Goal: Task Accomplishment & Management: Manage account settings

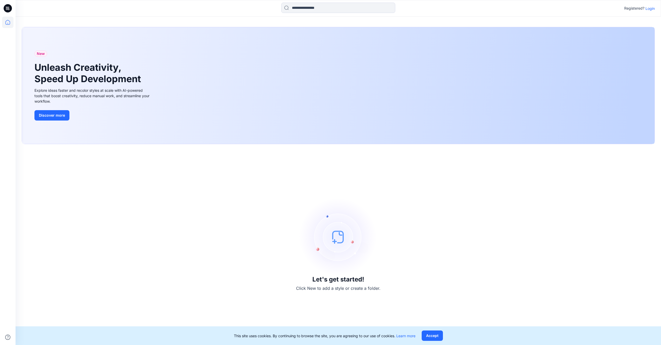
click at [241, 9] on p "Login" at bounding box center [650, 8] width 9 height 5
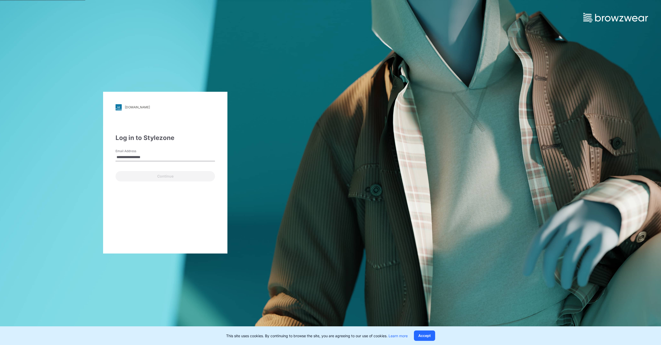
type input "**********"
click at [116, 146] on button "Continue" at bounding box center [166, 176] width 100 height 10
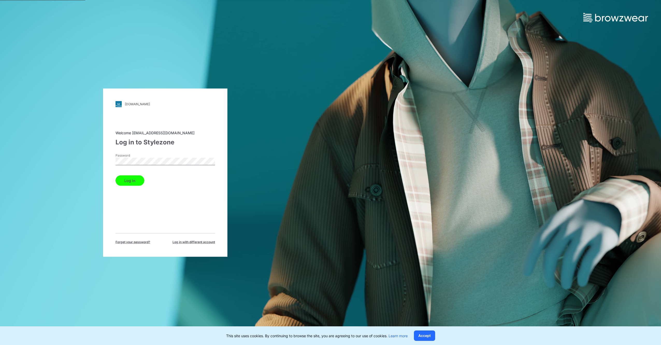
click at [132, 146] on button "Log in" at bounding box center [130, 180] width 29 height 10
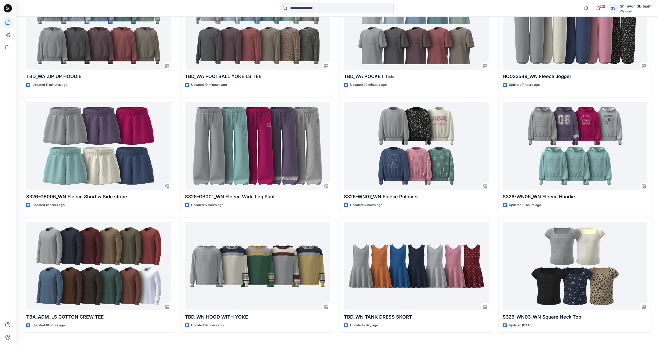
scroll to position [104, 0]
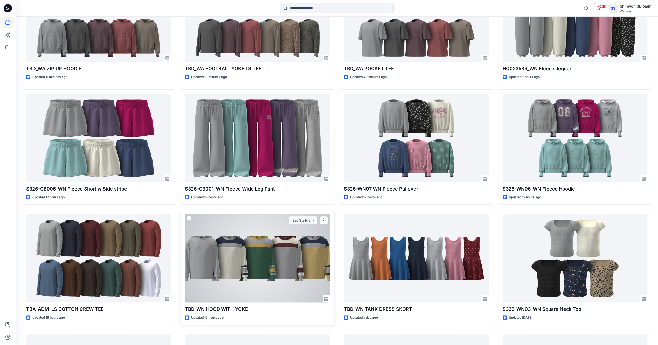
click at [215, 146] on div at bounding box center [257, 258] width 145 height 88
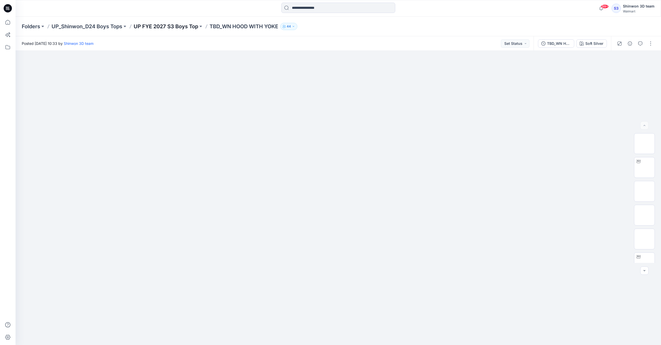
click at [163, 26] on p "UP FYE 2027 S3 Boys Top" at bounding box center [166, 26] width 65 height 7
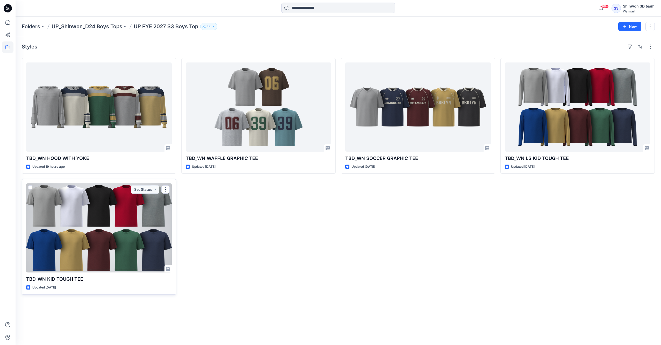
click at [91, 146] on div at bounding box center [99, 227] width 146 height 89
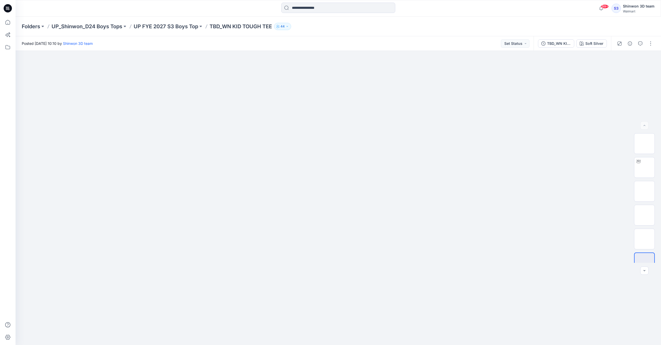
click at [181, 31] on div "Folders UP_Shinwon_D24 Boys Tops UP FYE 2027 S3 Boys Top TBD_WN KID TOUGH TEE 44" at bounding box center [339, 27] width 646 height 20
click at [241, 45] on button "button" at bounding box center [651, 43] width 8 height 8
click at [241, 10] on div "99+ Notifications Your style TBD_WA ZIP UP HOODIE is ready 9 minutes ago Your s…" at bounding box center [330, 172] width 661 height 345
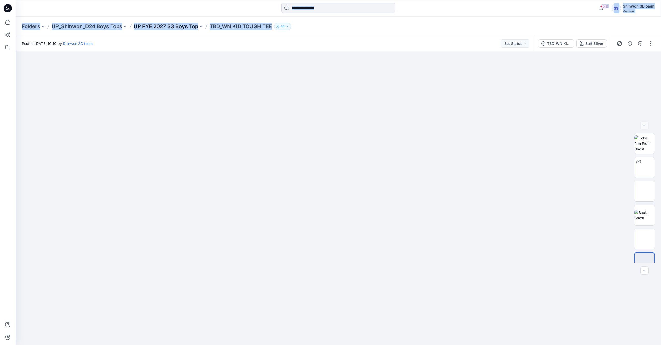
click at [185, 25] on p "UP FYE 2027 S3 Boys Top" at bounding box center [166, 26] width 65 height 7
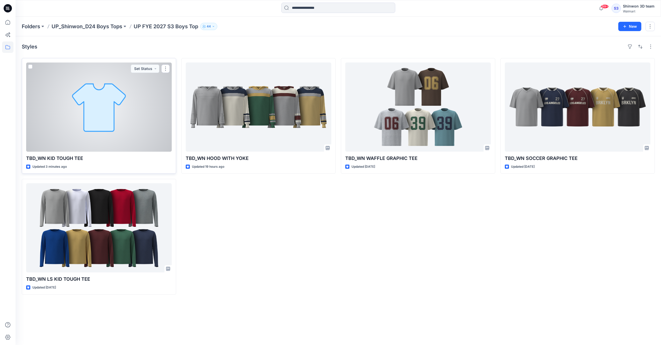
click at [123, 146] on p "TBD_WN KID TOUGH TEE" at bounding box center [99, 158] width 146 height 7
click at [69, 140] on div at bounding box center [99, 106] width 146 height 89
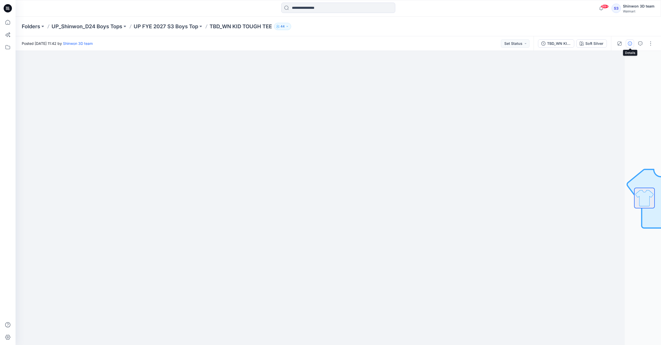
click at [241, 45] on icon "button" at bounding box center [630, 43] width 4 height 4
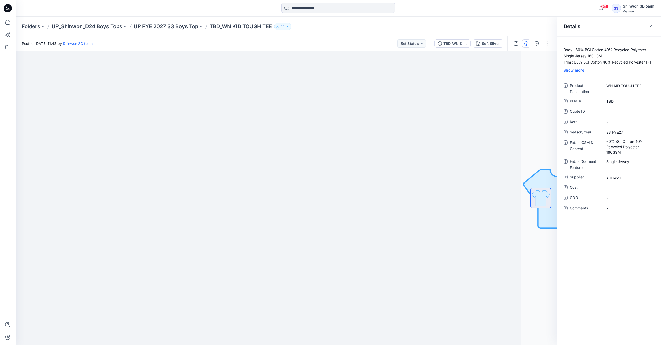
click at [241, 27] on icon "button" at bounding box center [651, 26] width 4 height 4
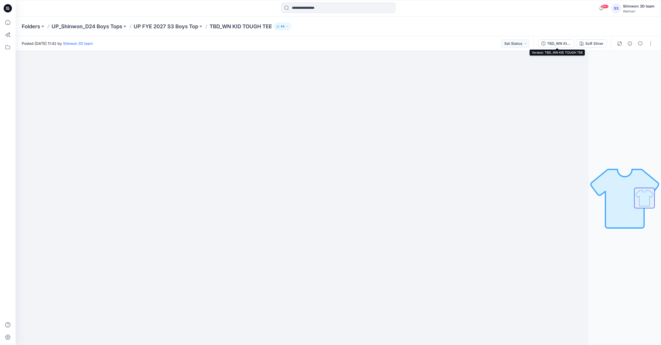
click at [241, 42] on div "TBD_WN KID TOUGH TEE" at bounding box center [559, 44] width 24 height 6
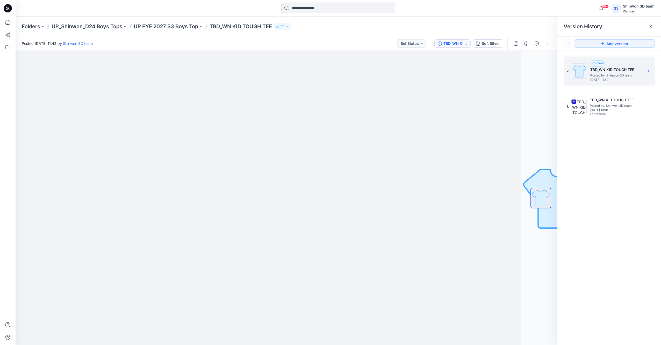
click at [241, 69] on icon at bounding box center [649, 70] width 4 height 4
click at [241, 104] on span "Delete Version" at bounding box center [613, 103] width 24 height 6
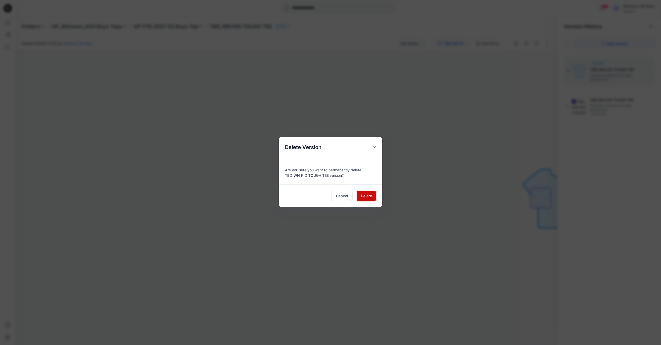
click at [241, 146] on span "Delete" at bounding box center [366, 195] width 11 height 5
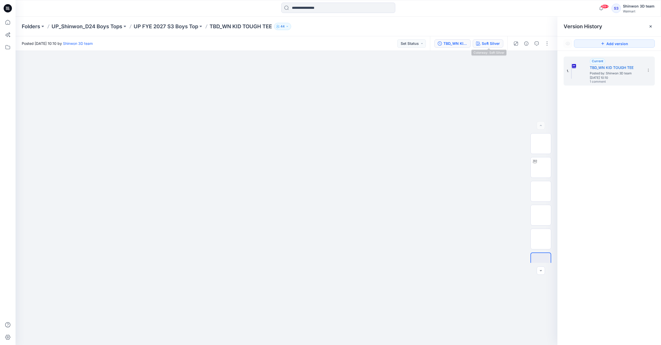
click at [241, 43] on div "Soft Silver" at bounding box center [491, 44] width 18 height 6
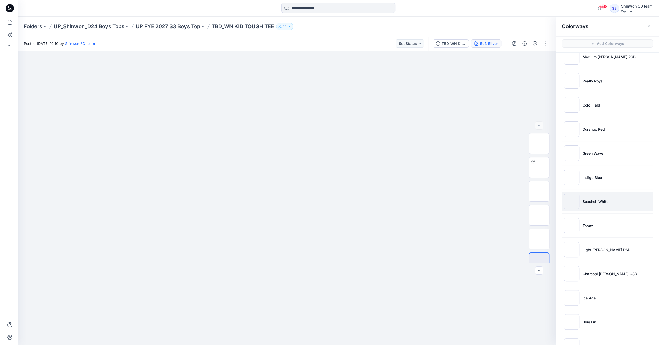
scroll to position [138, 0]
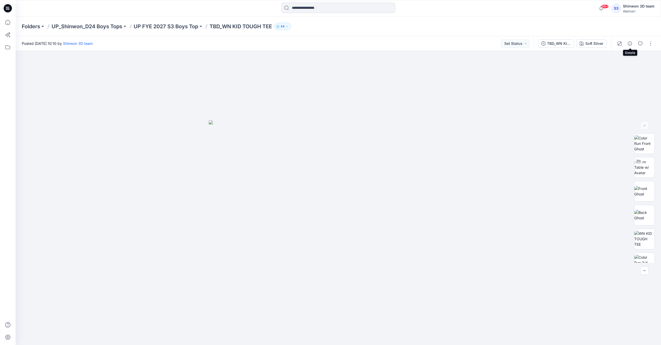
click at [631, 42] on icon "button" at bounding box center [630, 43] width 4 height 4
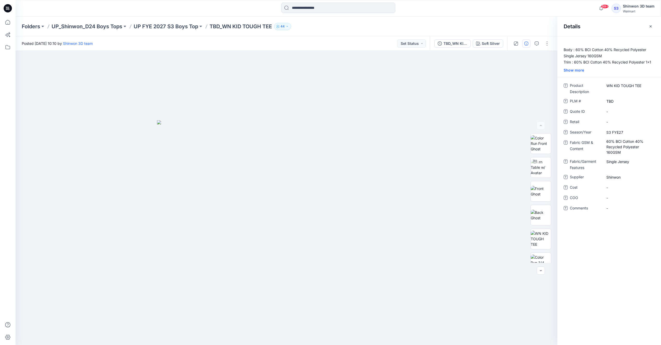
click at [649, 27] on button "button" at bounding box center [651, 26] width 8 height 8
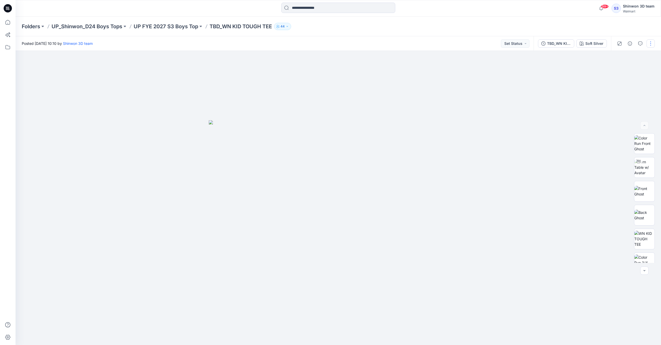
click at [652, 41] on button "button" at bounding box center [651, 43] width 8 height 8
click at [621, 70] on button "Edit" at bounding box center [629, 70] width 48 height 10
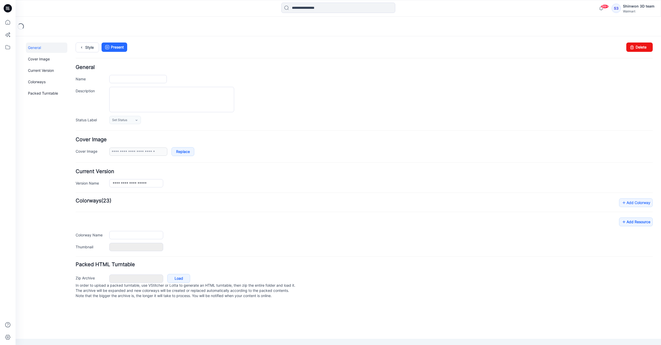
type input "**********"
type textarea "**********"
type input "**********"
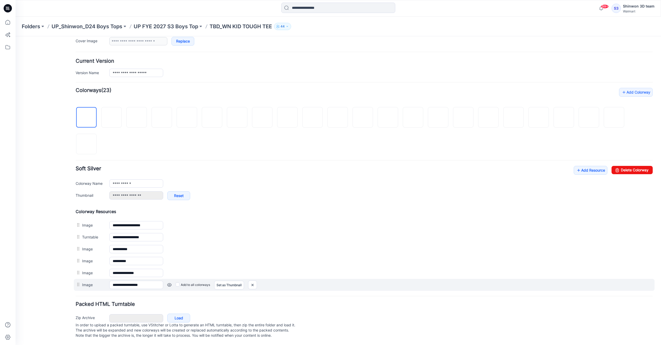
scroll to position [113, 0]
click at [168, 282] on div "Add to all colorways Set as Thumbnail Unset as Thumbnail" at bounding box center [408, 285] width 490 height 8
click at [168, 283] on link at bounding box center [169, 285] width 4 height 4
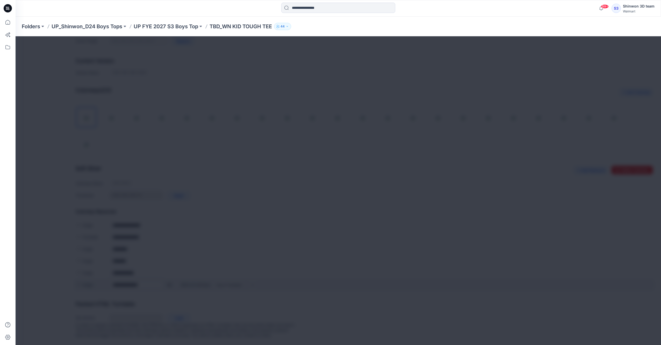
scroll to position [113, 0]
click at [348, 178] on img at bounding box center [346, 180] width 4 height 4
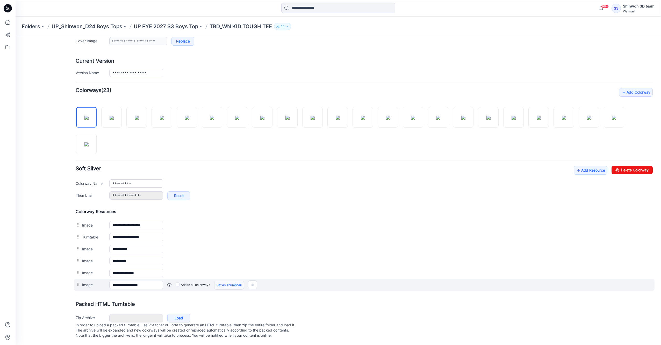
click at [226, 282] on link "Set as Thumbnail" at bounding box center [229, 285] width 30 height 9
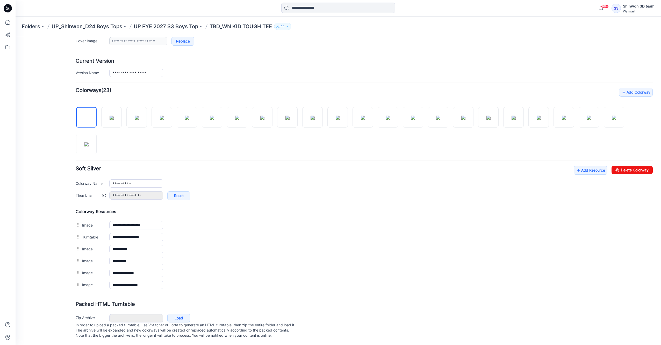
click at [104, 193] on link at bounding box center [104, 195] width 4 height 4
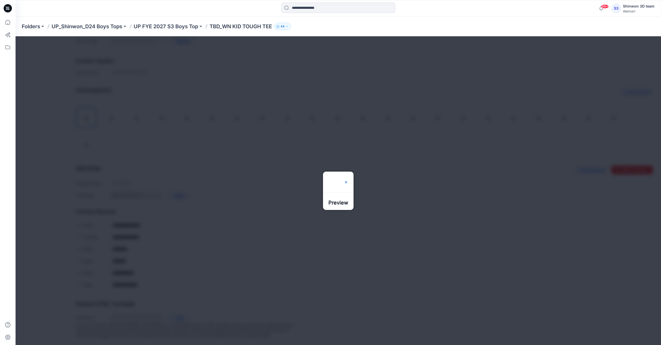
click at [348, 178] on img at bounding box center [346, 180] width 4 height 4
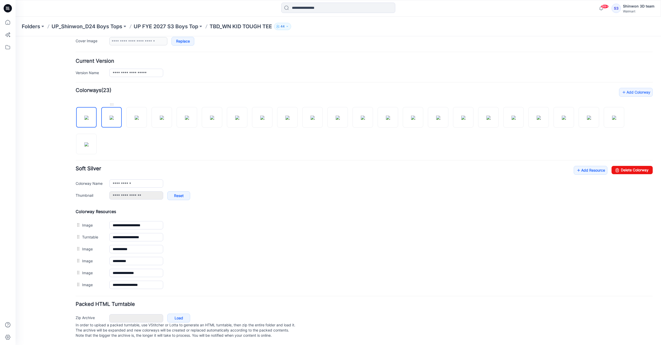
click at [110, 116] on img at bounding box center [112, 118] width 4 height 4
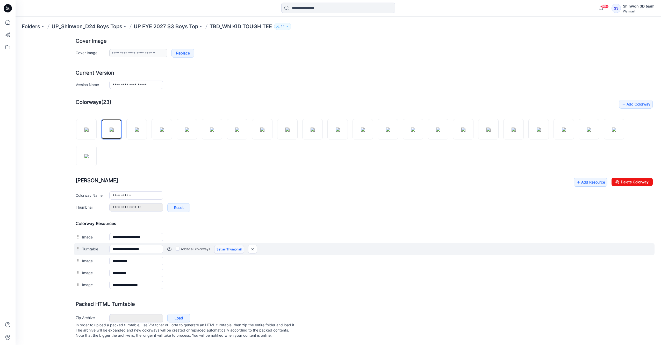
scroll to position [101, 0]
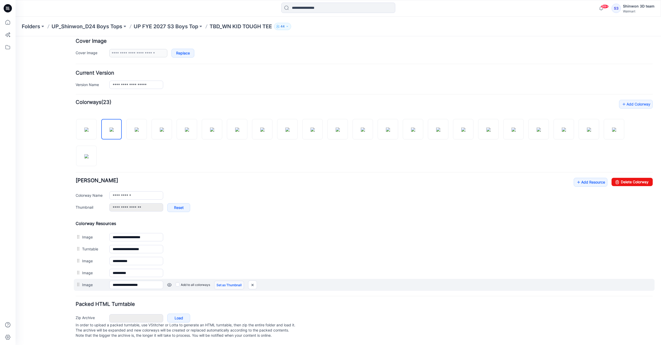
click at [227, 281] on link "Set as Thumbnail" at bounding box center [229, 285] width 30 height 9
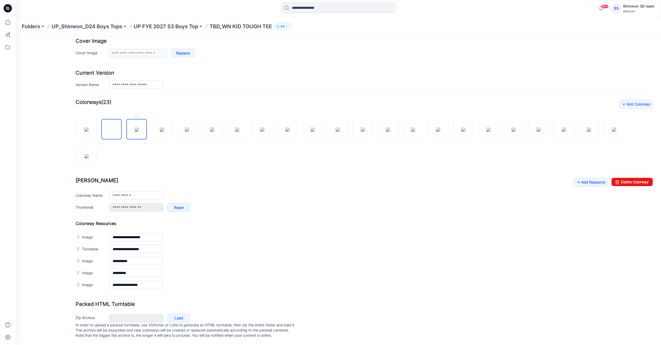
click at [135, 128] on img at bounding box center [137, 130] width 4 height 4
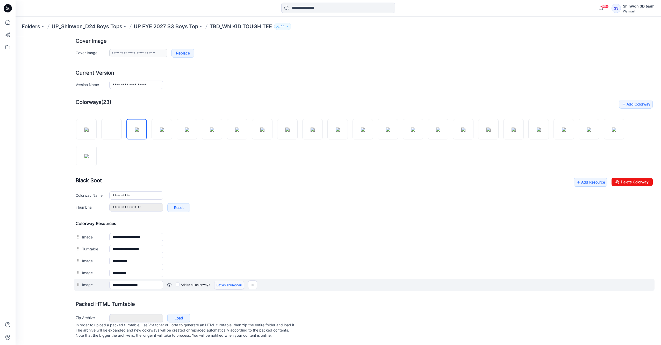
click at [225, 281] on link "Set as Thumbnail" at bounding box center [229, 285] width 30 height 9
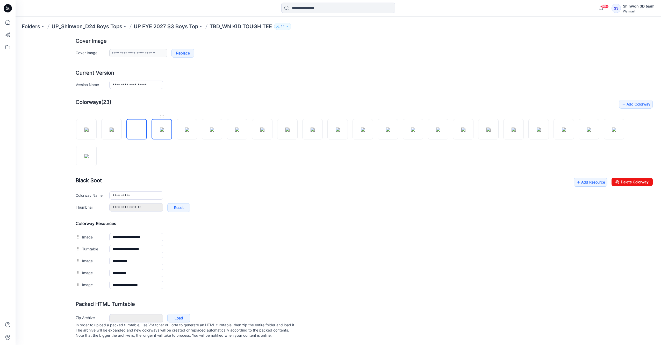
click at [164, 132] on img at bounding box center [162, 130] width 4 height 4
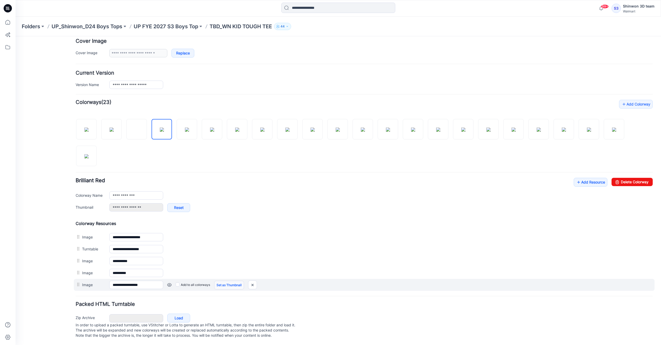
click at [227, 282] on link "Set as Thumbnail" at bounding box center [229, 285] width 30 height 9
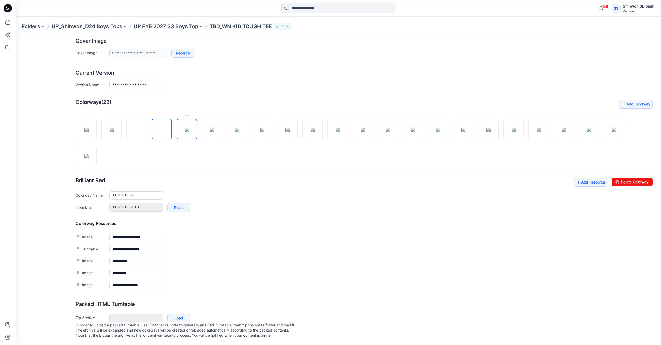
click at [185, 128] on img at bounding box center [187, 130] width 4 height 4
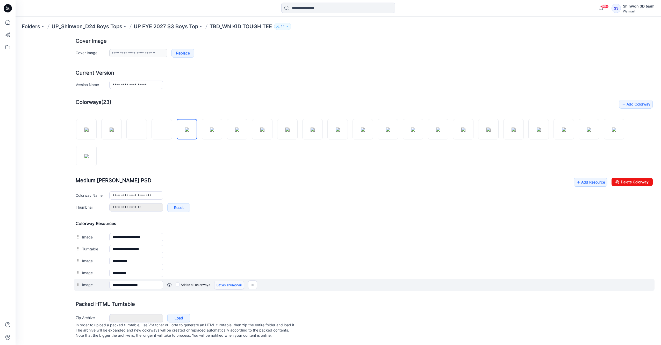
click at [231, 281] on link "Set as Thumbnail" at bounding box center [229, 285] width 30 height 9
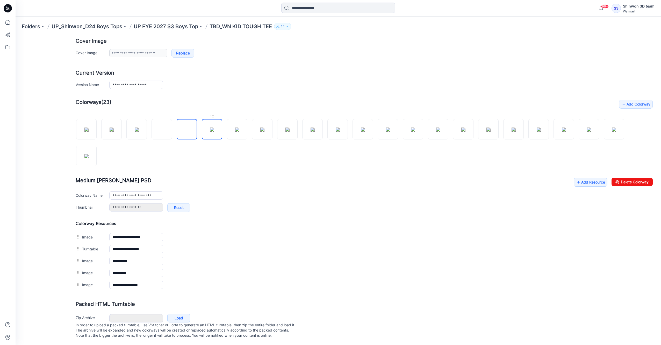
click at [214, 131] on img at bounding box center [212, 130] width 4 height 4
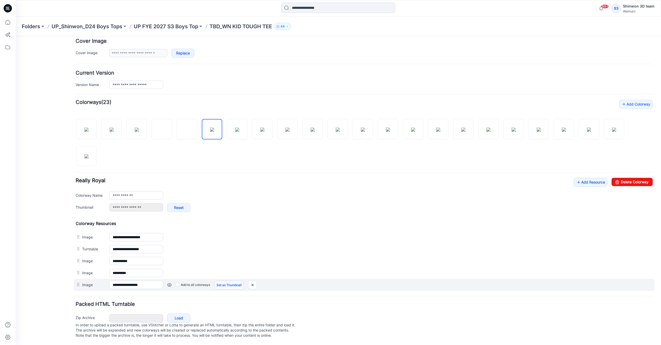
click at [224, 281] on link "Set as Thumbnail" at bounding box center [229, 285] width 30 height 9
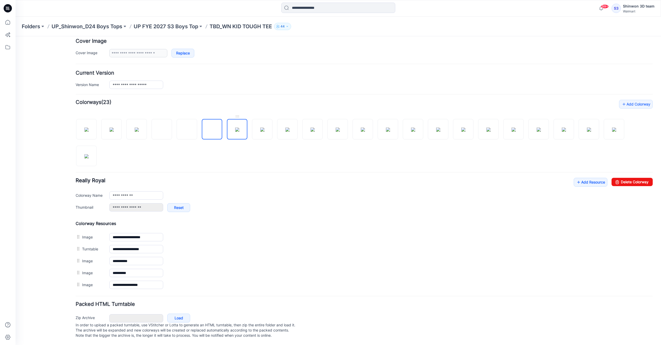
click at [237, 132] on img at bounding box center [237, 130] width 4 height 4
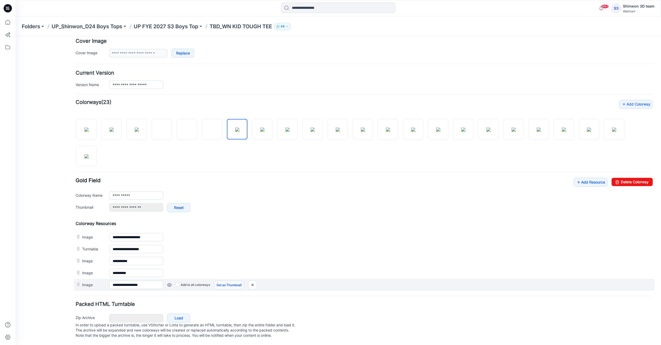
click at [224, 282] on link "Set as Thumbnail" at bounding box center [229, 285] width 30 height 9
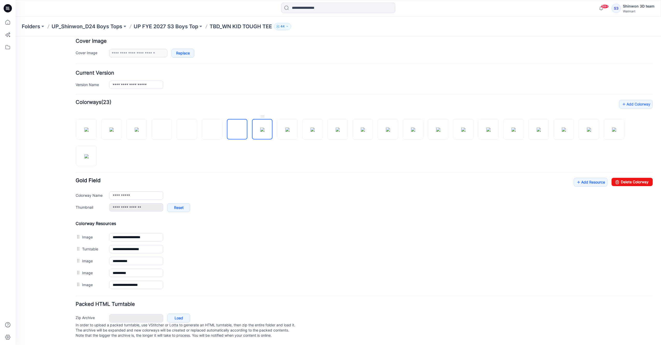
click at [264, 128] on img at bounding box center [262, 130] width 4 height 4
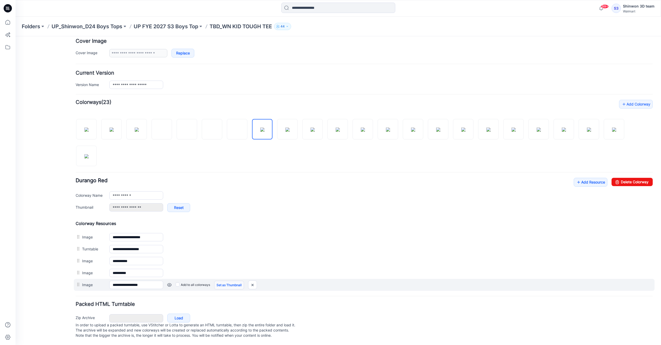
click at [228, 281] on link "Set as Thumbnail" at bounding box center [229, 285] width 30 height 9
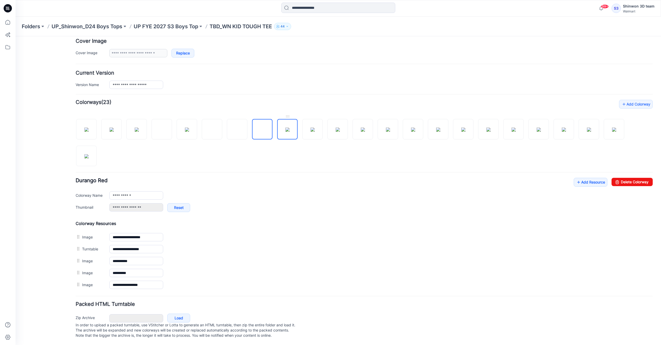
click at [290, 132] on img at bounding box center [288, 130] width 4 height 4
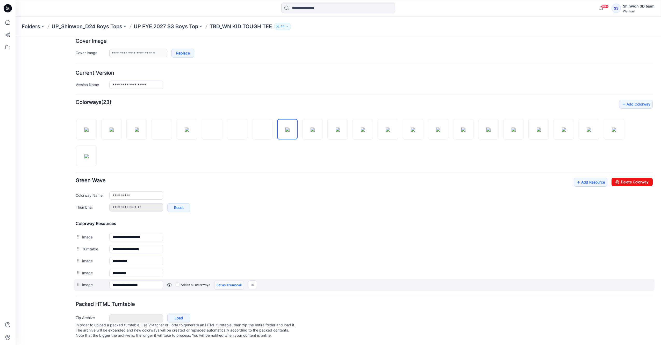
click at [227, 281] on link "Set as Thumbnail" at bounding box center [229, 285] width 30 height 9
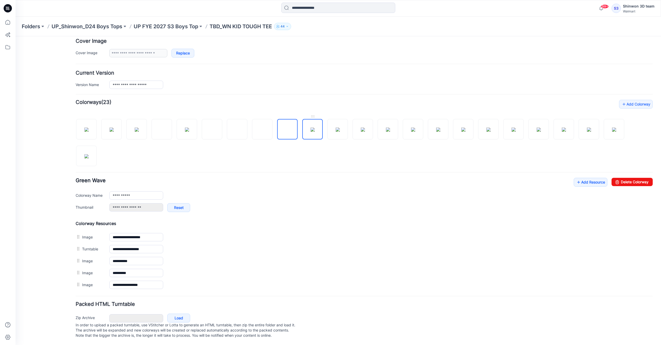
click at [312, 128] on img at bounding box center [313, 130] width 4 height 4
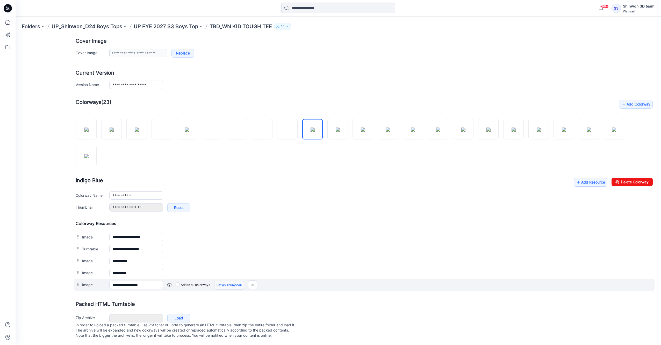
click at [238, 281] on link "Set as Thumbnail" at bounding box center [229, 285] width 30 height 9
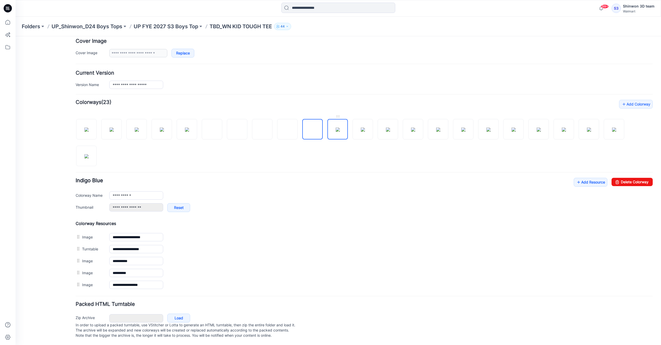
click at [339, 130] on img at bounding box center [338, 130] width 4 height 4
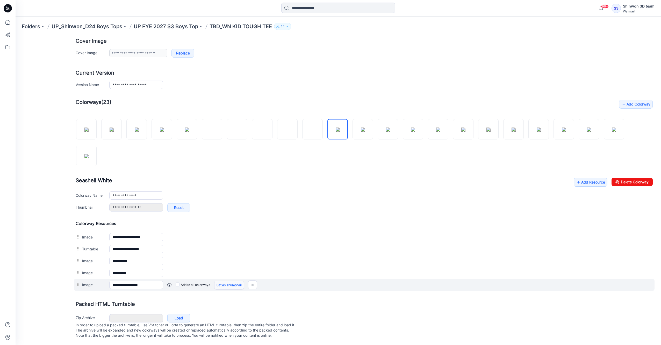
click at [230, 281] on link "Set as Thumbnail" at bounding box center [229, 285] width 30 height 9
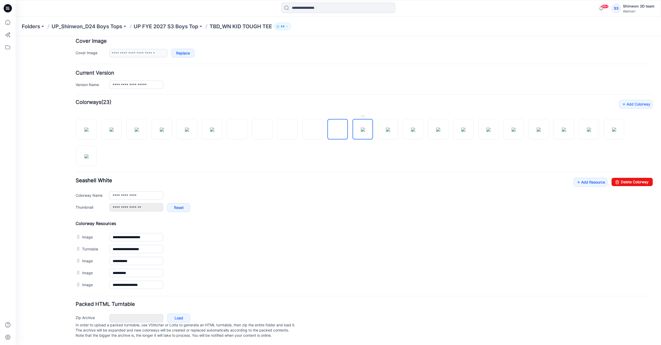
click at [364, 130] on img at bounding box center [363, 130] width 4 height 4
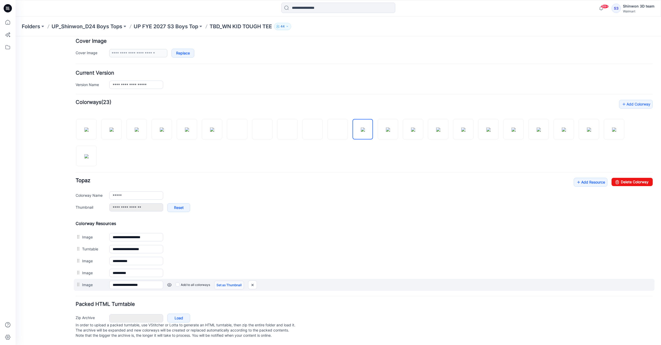
click at [230, 282] on link "Set as Thumbnail" at bounding box center [229, 285] width 30 height 9
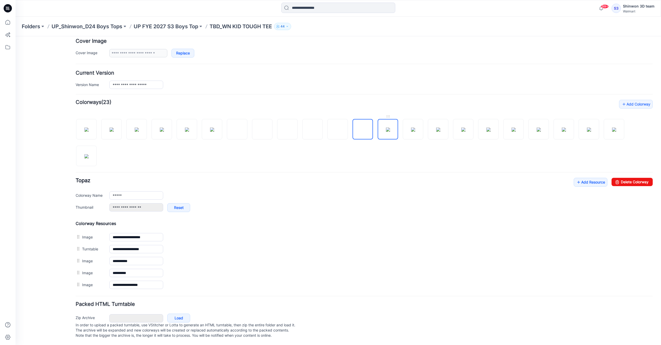
click at [390, 129] on img at bounding box center [388, 130] width 4 height 4
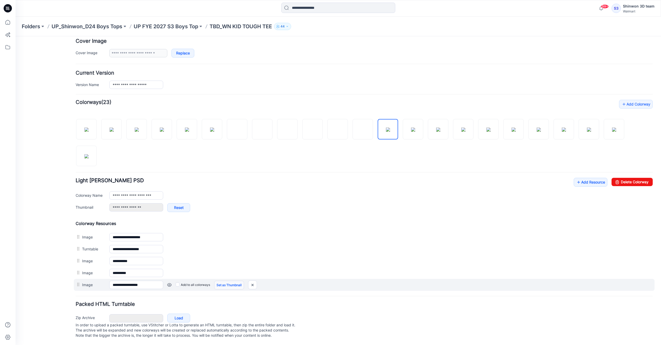
click at [234, 282] on link "Set as Thumbnail" at bounding box center [229, 285] width 30 height 9
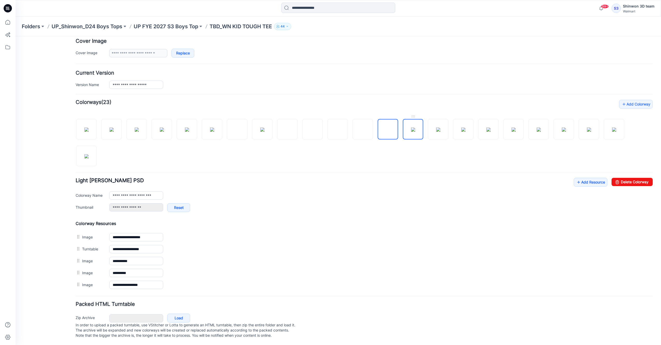
click at [415, 129] on img at bounding box center [413, 130] width 4 height 4
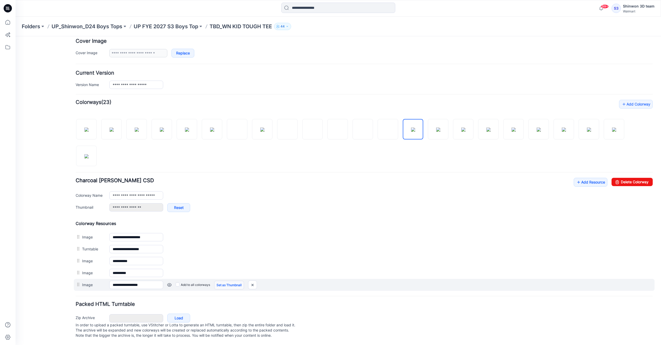
click at [230, 283] on link "Set as Thumbnail" at bounding box center [229, 285] width 30 height 9
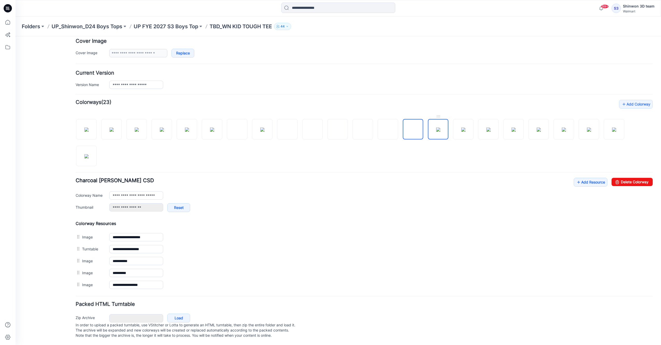
click at [441, 128] on img at bounding box center [438, 130] width 4 height 4
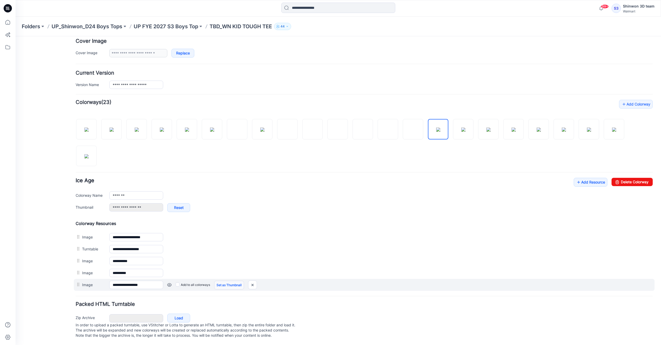
click at [237, 281] on link "Set as Thumbnail" at bounding box center [229, 285] width 30 height 9
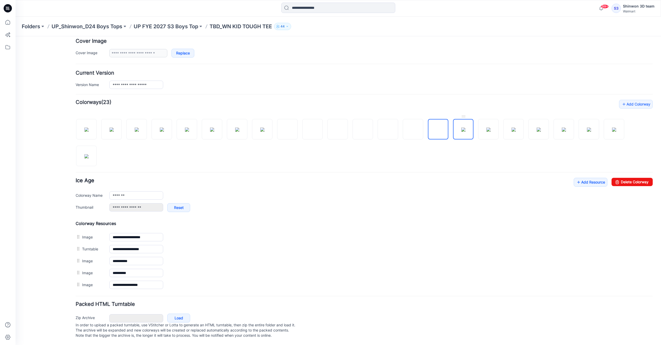
click at [464, 131] on img at bounding box center [464, 130] width 4 height 4
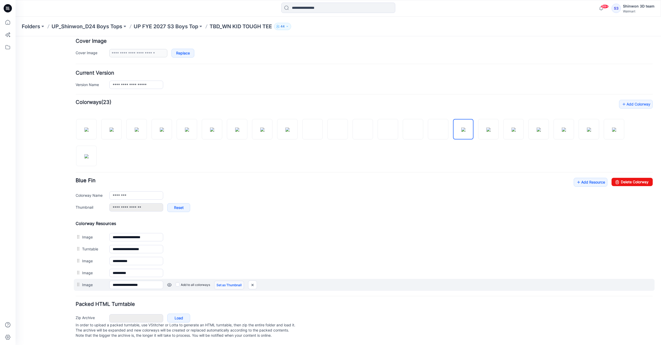
click at [237, 283] on link "Set as Thumbnail" at bounding box center [229, 285] width 30 height 9
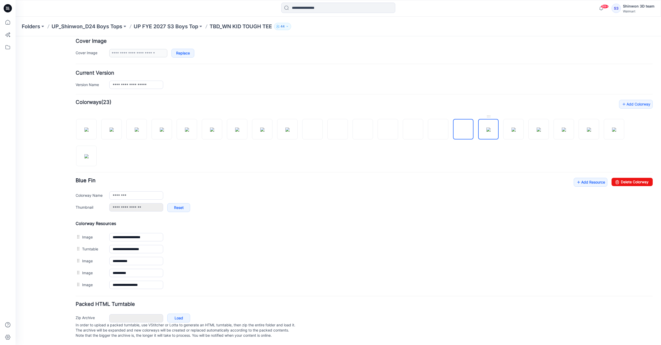
click at [489, 128] on img at bounding box center [489, 130] width 4 height 4
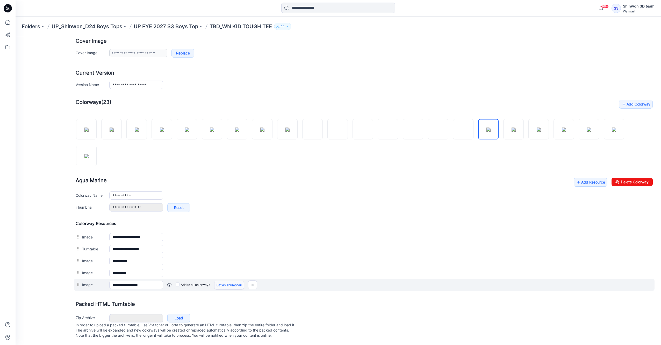
click at [232, 282] on link "Set as Thumbnail" at bounding box center [229, 285] width 30 height 9
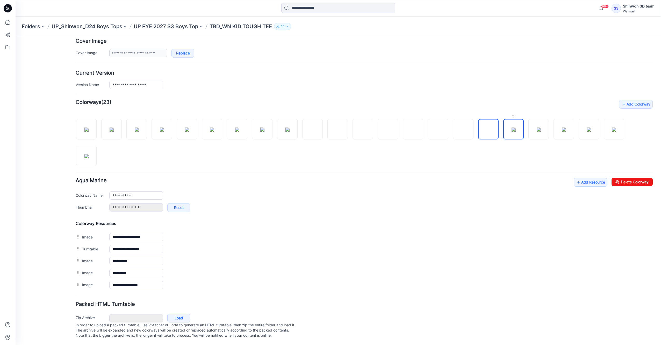
click at [516, 132] on img at bounding box center [514, 130] width 4 height 4
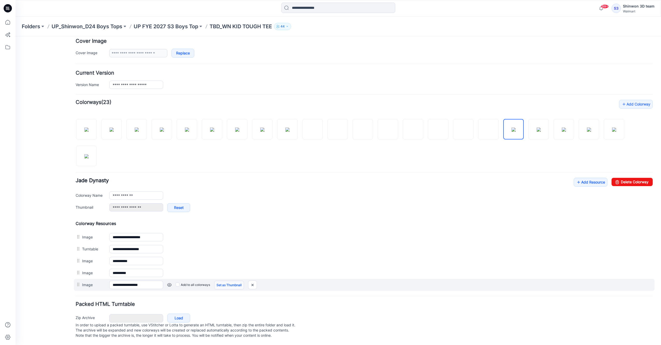
click at [223, 281] on link "Set as Thumbnail" at bounding box center [229, 285] width 30 height 9
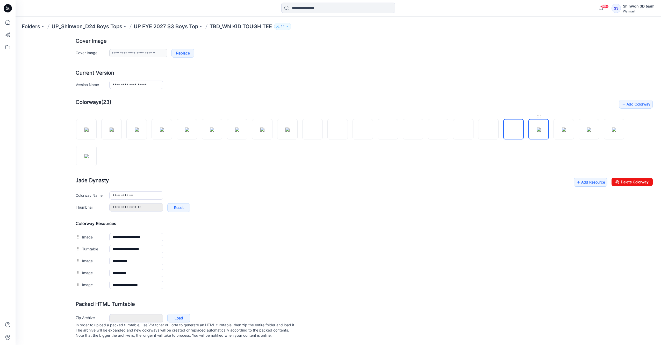
click at [538, 129] on img at bounding box center [539, 130] width 4 height 4
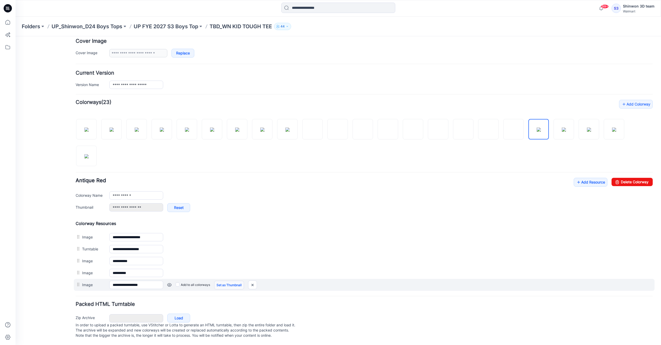
click at [228, 282] on link "Set as Thumbnail" at bounding box center [229, 285] width 30 height 9
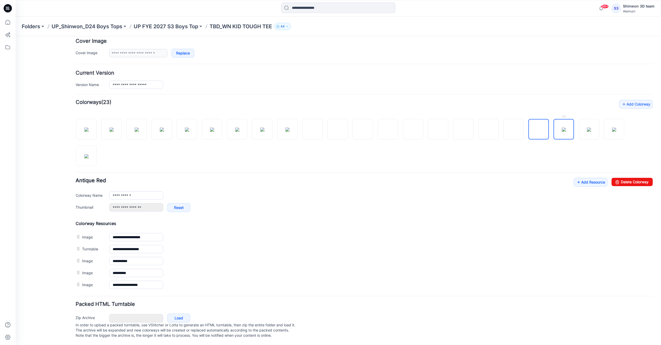
click at [566, 129] on img at bounding box center [564, 130] width 4 height 4
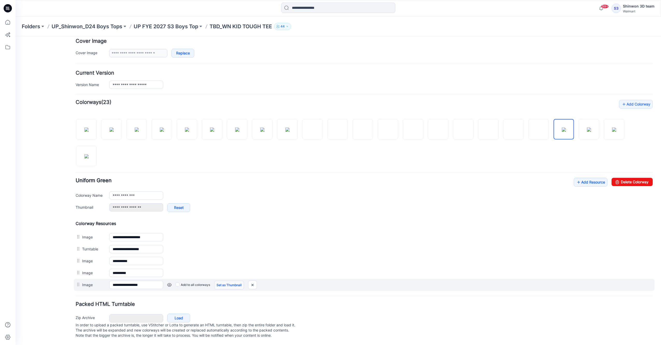
click at [226, 283] on link "Set as Thumbnail" at bounding box center [229, 285] width 30 height 9
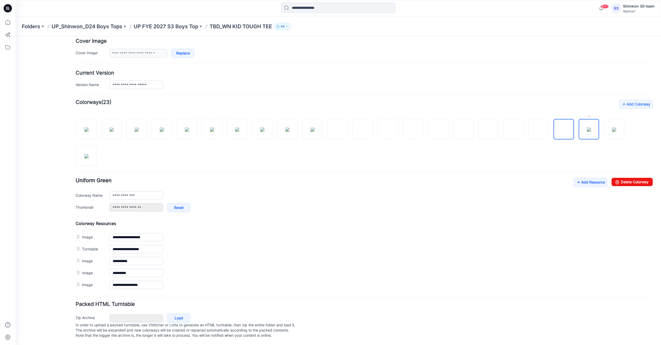
click at [589, 128] on img at bounding box center [589, 130] width 4 height 4
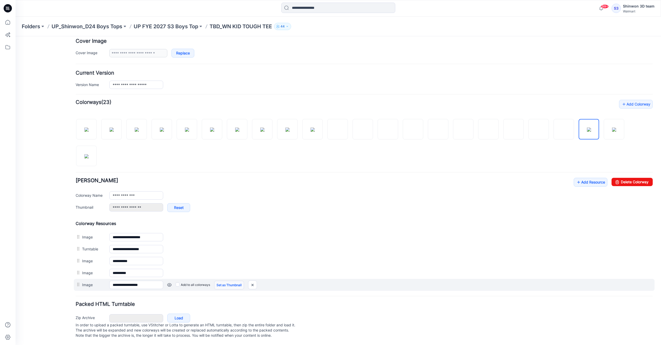
click at [220, 281] on link "Set as Thumbnail" at bounding box center [229, 285] width 30 height 9
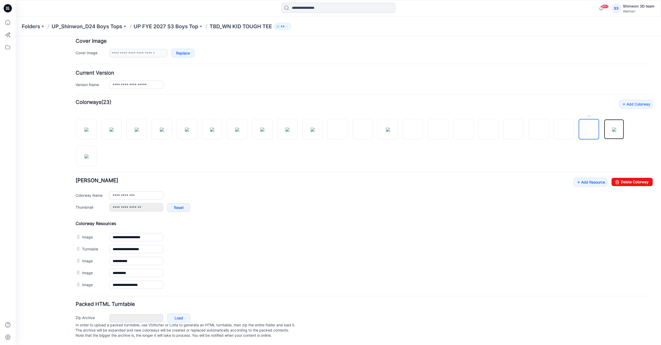
drag, startPoint x: 611, startPoint y: 129, endPoint x: 597, endPoint y: 131, distance: 13.7
click at [612, 129] on img at bounding box center [614, 130] width 4 height 4
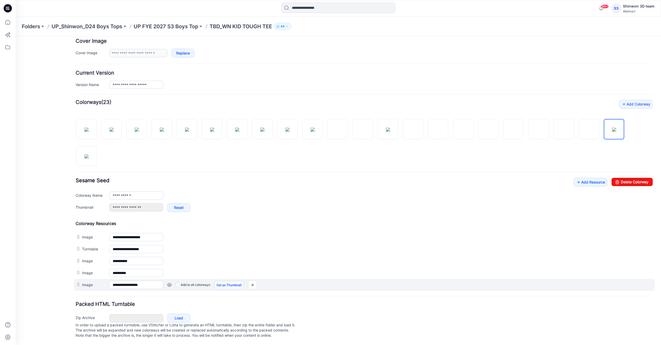
drag, startPoint x: 227, startPoint y: 280, endPoint x: 223, endPoint y: 280, distance: 3.4
click at [227, 281] on link "Set as Thumbnail" at bounding box center [229, 285] width 30 height 9
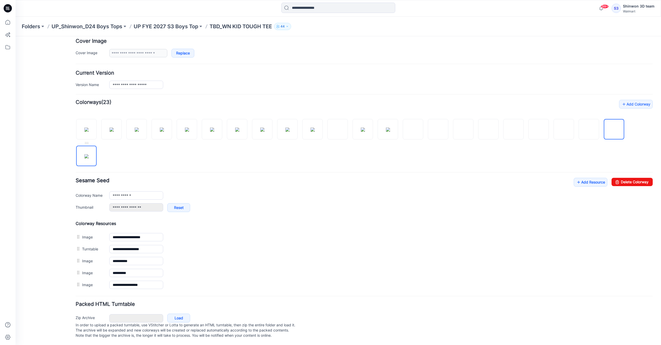
click at [84, 155] on img at bounding box center [86, 156] width 4 height 4
type input "**********"
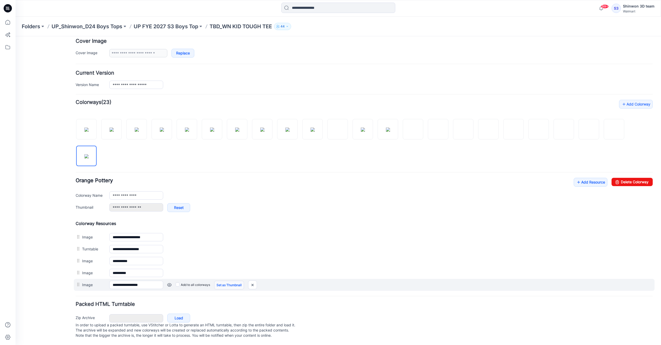
click at [225, 281] on link "Set as Thumbnail" at bounding box center [229, 285] width 30 height 9
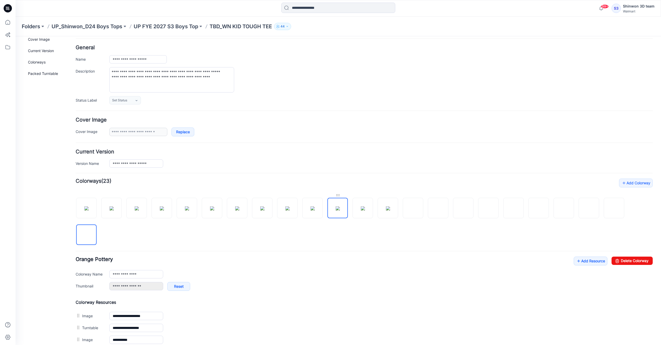
scroll to position [0, 0]
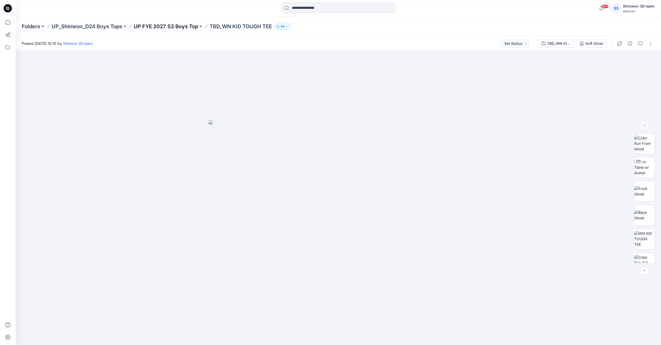
click at [164, 27] on p "UP FYE 2027 S3 Boys Top" at bounding box center [166, 26] width 65 height 7
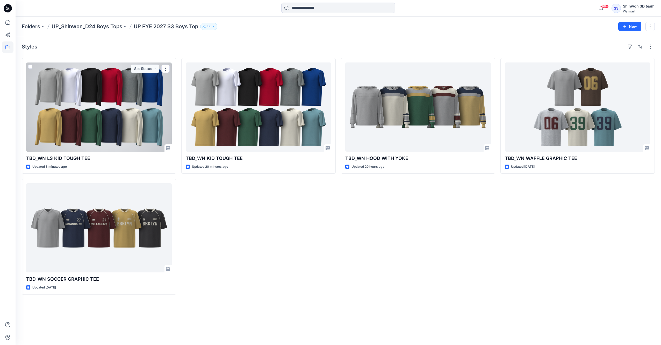
click at [111, 143] on div at bounding box center [99, 106] width 146 height 89
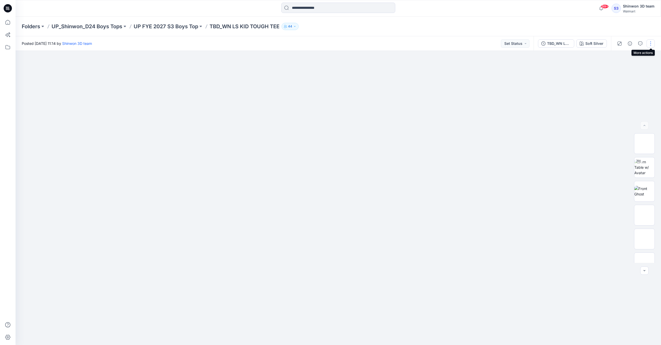
click at [650, 43] on button "button" at bounding box center [651, 43] width 8 height 8
click at [626, 70] on button "Edit" at bounding box center [629, 70] width 48 height 10
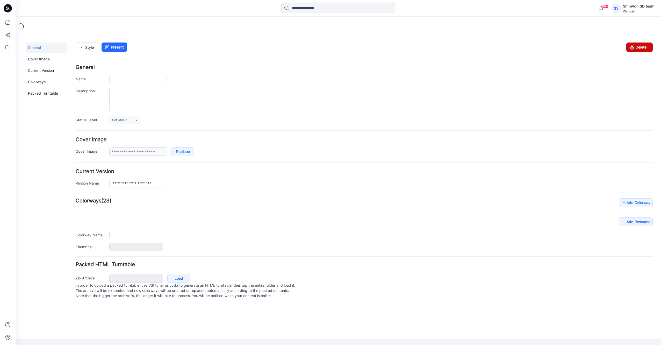
type input "**********"
type textarea "**********"
type input "**********"
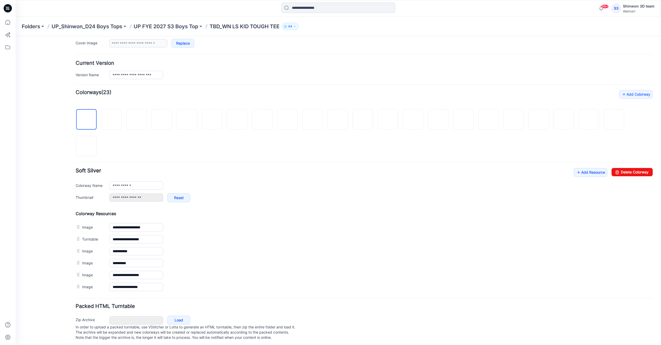
scroll to position [113, 0]
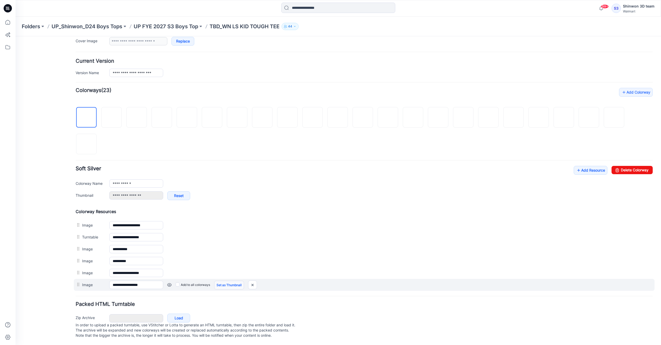
click at [221, 281] on link "Set as Thumbnail" at bounding box center [229, 285] width 30 height 9
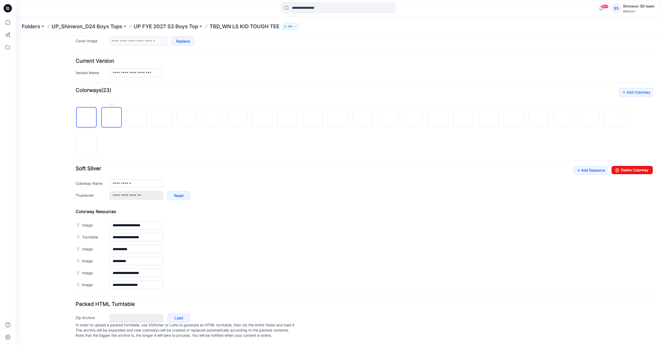
click at [112, 118] on img at bounding box center [112, 118] width 0 height 0
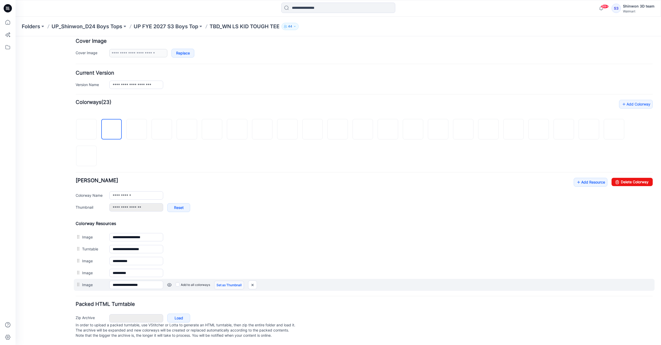
click at [226, 283] on link "Set as Thumbnail" at bounding box center [229, 285] width 30 height 9
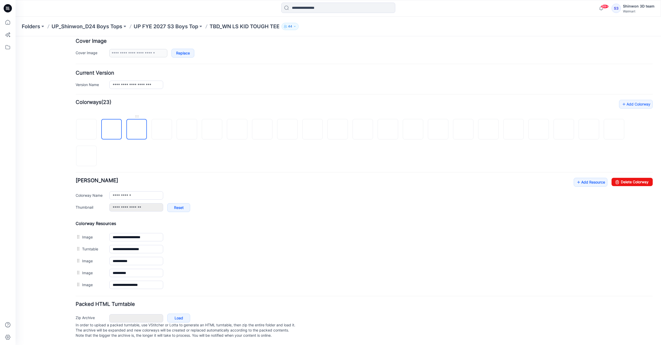
scroll to position [101, 0]
click at [137, 130] on img at bounding box center [137, 130] width 0 height 0
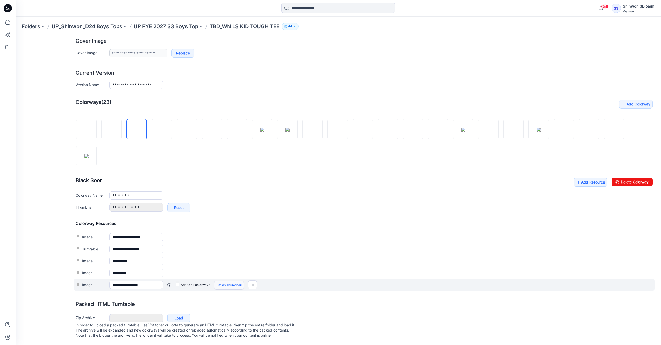
click at [225, 281] on link "Set as Thumbnail" at bounding box center [229, 285] width 30 height 9
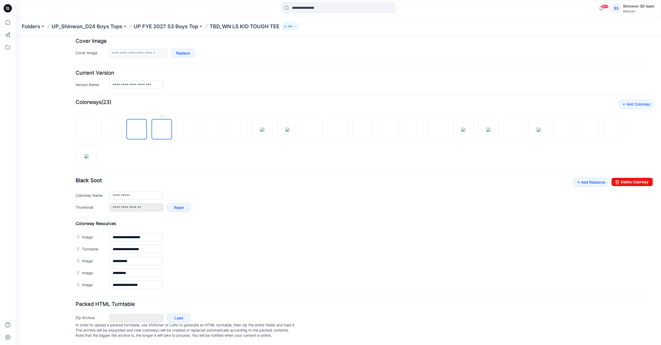
click at [162, 130] on img at bounding box center [162, 130] width 0 height 0
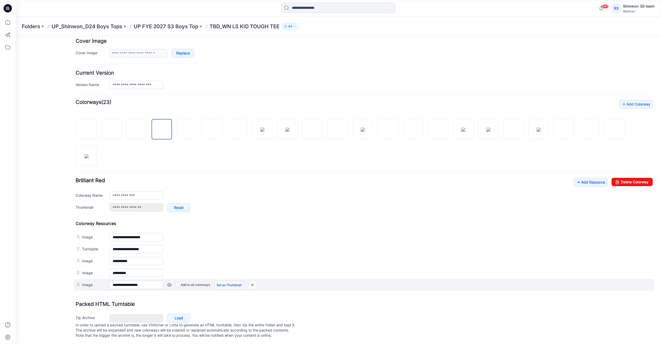
click at [220, 281] on link "Set as Thumbnail" at bounding box center [229, 285] width 30 height 9
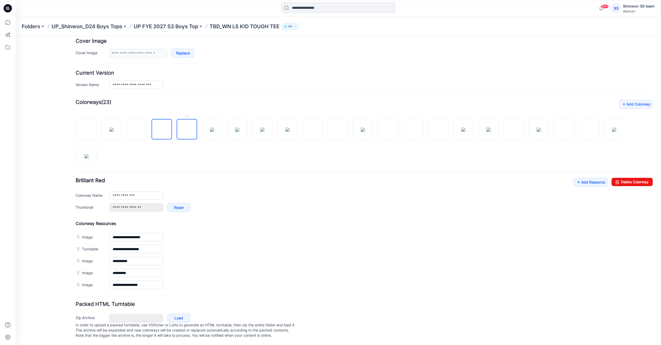
click at [187, 130] on img at bounding box center [187, 130] width 0 height 0
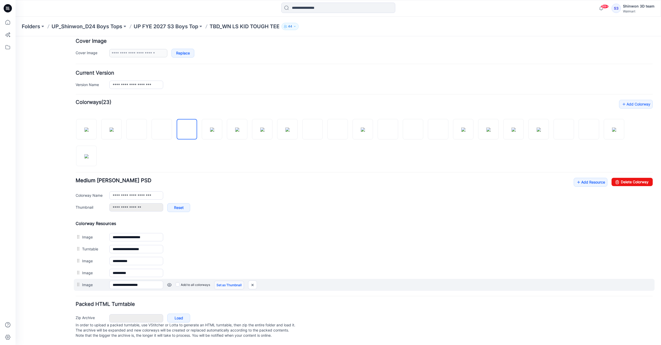
click at [228, 281] on link "Set as Thumbnail" at bounding box center [229, 285] width 30 height 9
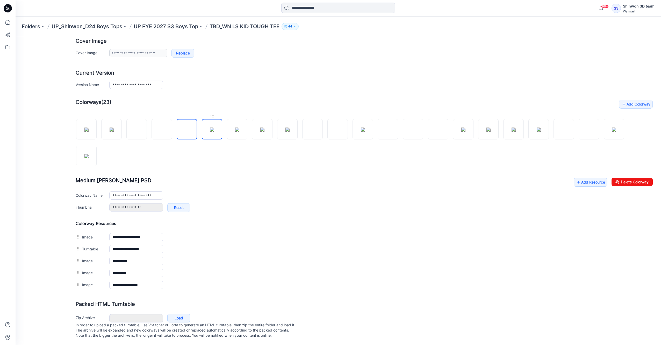
click at [210, 128] on img at bounding box center [212, 130] width 4 height 4
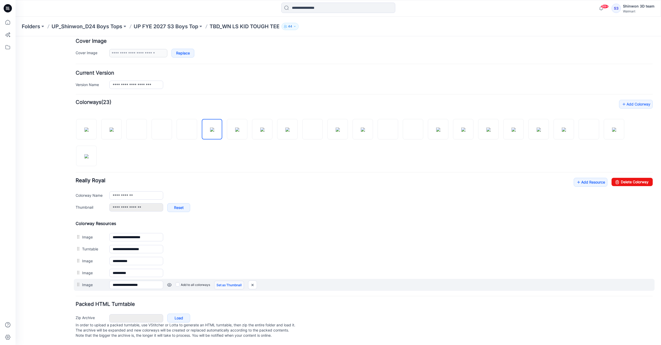
click at [235, 281] on link "Set as Thumbnail" at bounding box center [229, 285] width 30 height 9
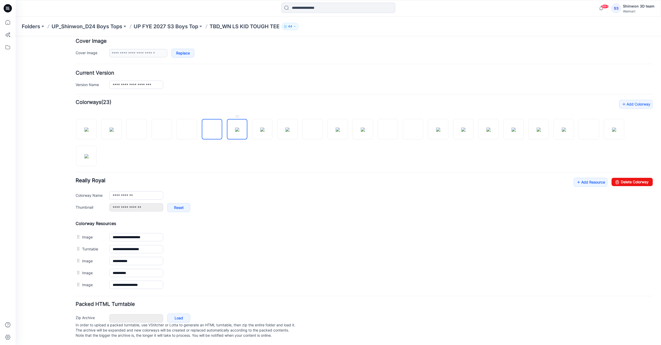
click at [239, 129] on img at bounding box center [237, 130] width 4 height 4
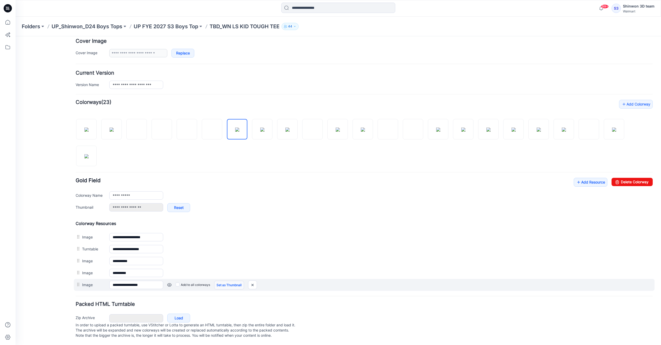
click at [231, 281] on link "Set as Thumbnail" at bounding box center [229, 285] width 30 height 9
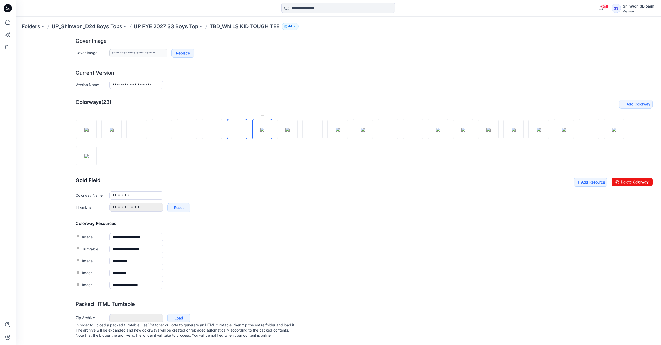
click at [265, 130] on img at bounding box center [262, 130] width 4 height 4
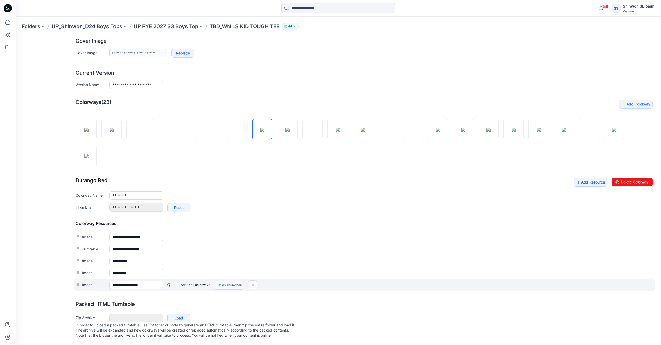
click at [231, 281] on link "Set as Thumbnail" at bounding box center [229, 285] width 30 height 9
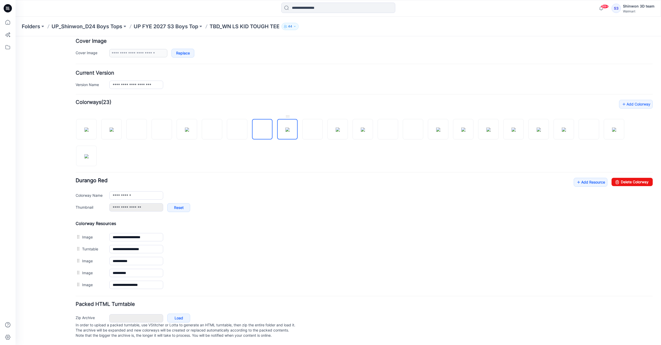
click at [286, 132] on img at bounding box center [288, 130] width 4 height 4
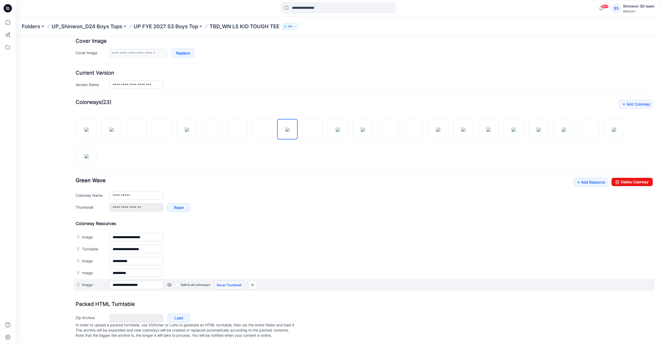
click at [217, 281] on link "Set as Thumbnail" at bounding box center [229, 285] width 30 height 9
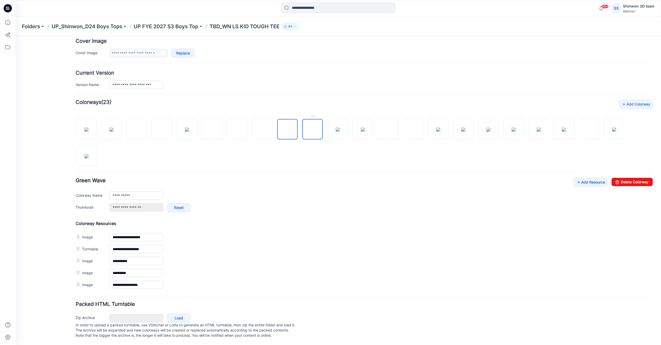
click at [313, 130] on img at bounding box center [313, 130] width 0 height 0
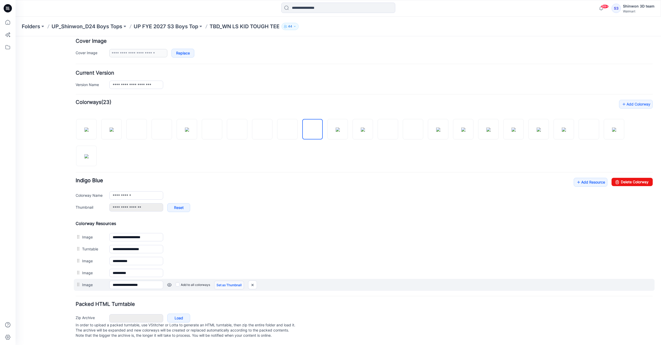
click at [237, 281] on link "Set as Thumbnail" at bounding box center [229, 285] width 30 height 9
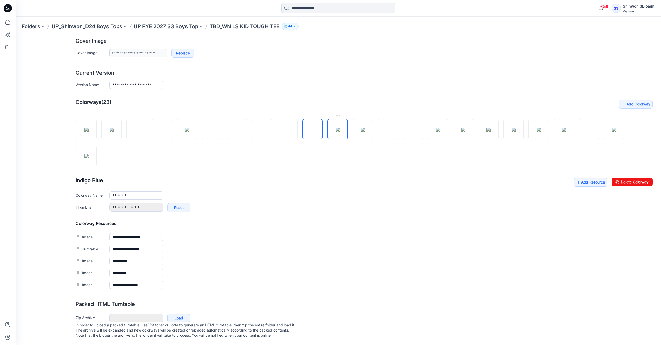
click at [338, 128] on img at bounding box center [338, 130] width 4 height 4
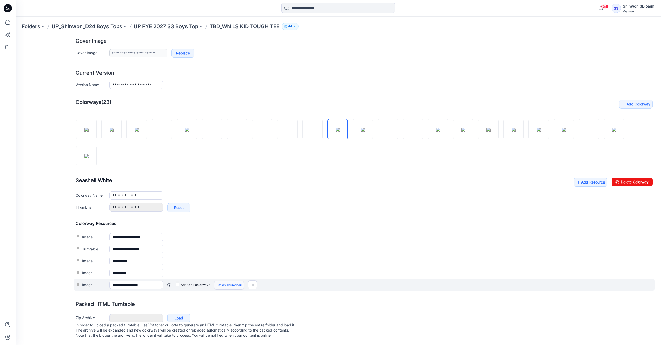
click at [228, 282] on link "Set as Thumbnail" at bounding box center [229, 285] width 30 height 9
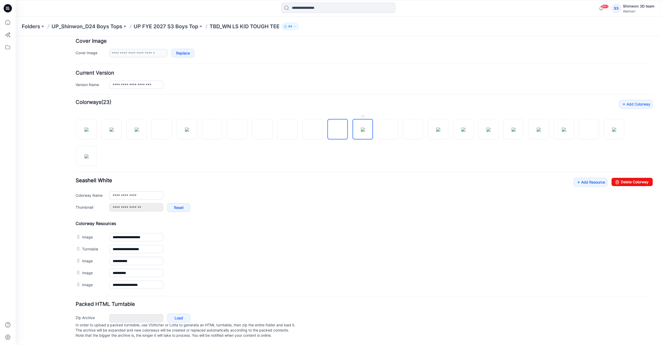
click at [365, 128] on img at bounding box center [363, 130] width 4 height 4
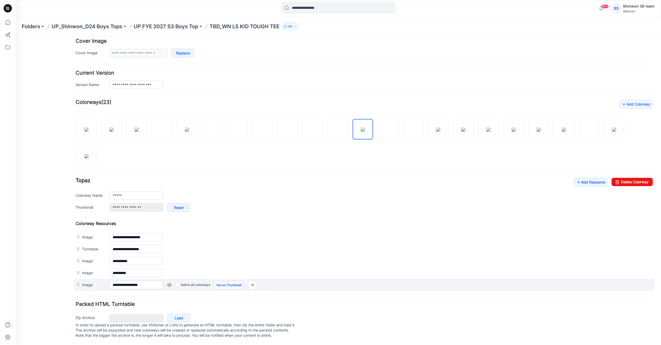
click at [233, 281] on link "Set as Thumbnail" at bounding box center [229, 285] width 30 height 9
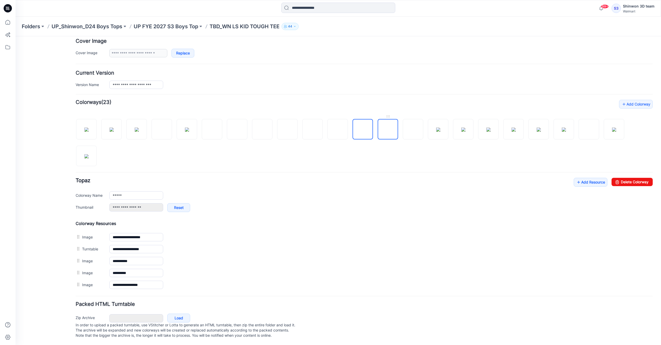
click at [388, 130] on img at bounding box center [388, 130] width 0 height 0
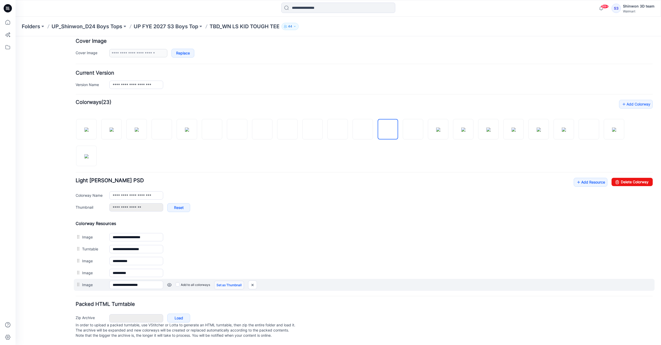
click at [222, 281] on link "Set as Thumbnail" at bounding box center [229, 285] width 30 height 9
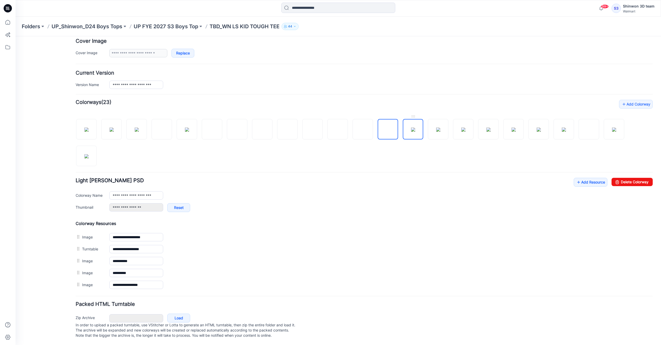
click at [415, 130] on img at bounding box center [413, 130] width 4 height 4
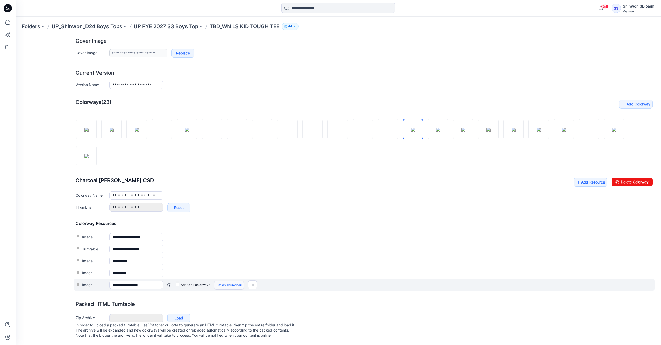
click at [223, 281] on link "Set as Thumbnail" at bounding box center [229, 285] width 30 height 9
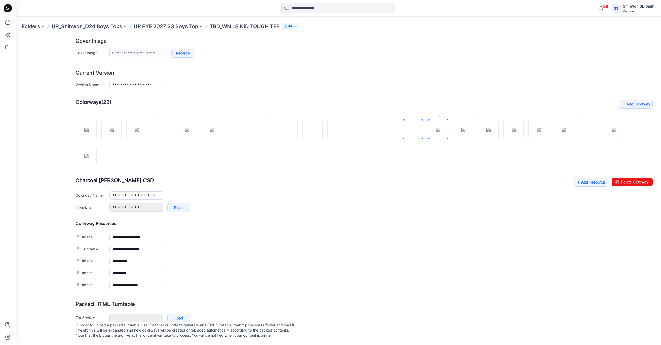
click at [438, 128] on img at bounding box center [438, 130] width 4 height 4
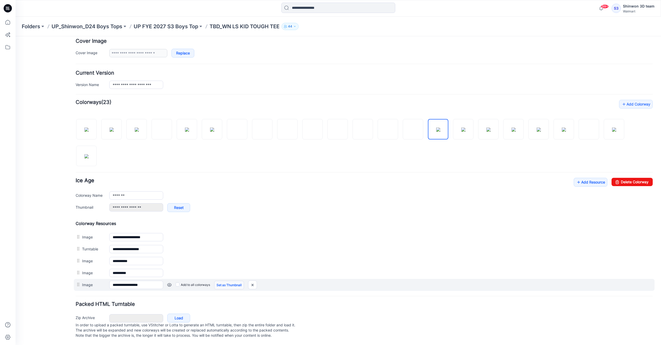
click at [234, 281] on link "Set as Thumbnail" at bounding box center [229, 285] width 30 height 9
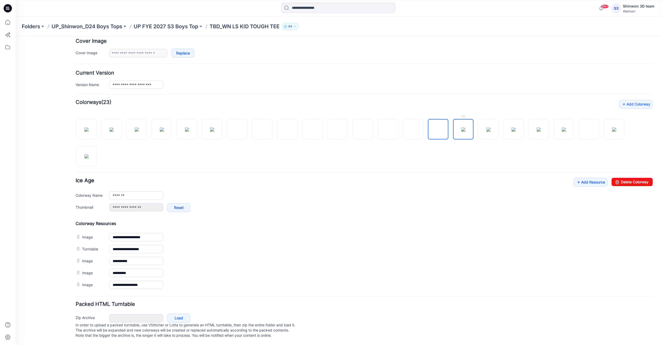
click at [466, 130] on img at bounding box center [464, 130] width 4 height 4
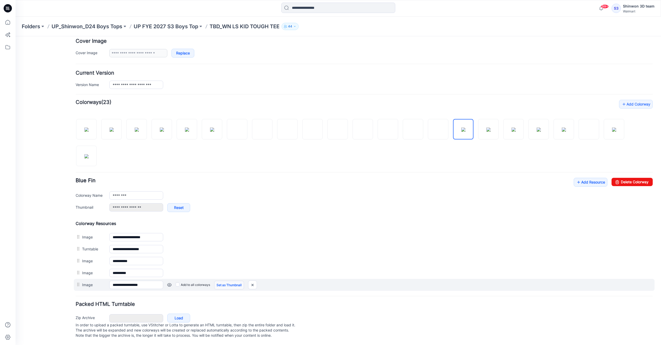
click at [229, 281] on link "Set as Thumbnail" at bounding box center [229, 285] width 30 height 9
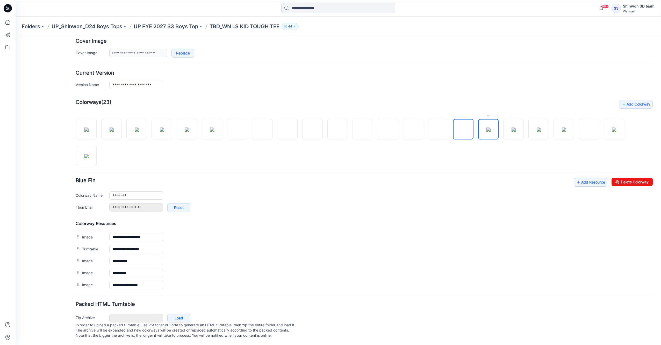
click at [487, 128] on img at bounding box center [489, 130] width 4 height 4
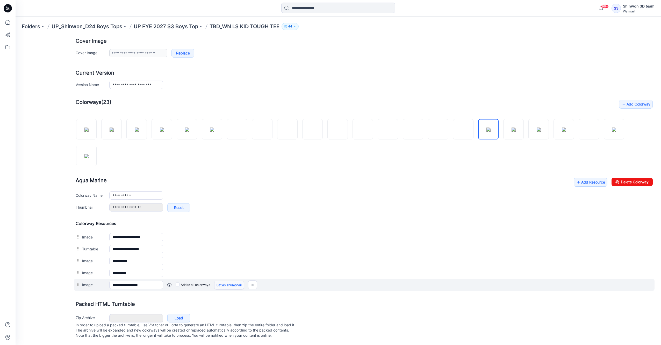
click at [230, 282] on link "Set as Thumbnail" at bounding box center [229, 285] width 30 height 9
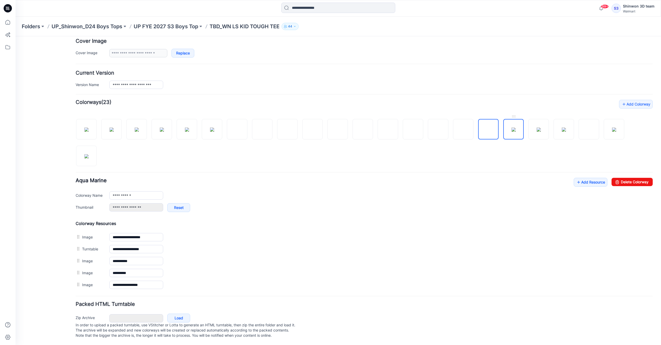
click at [512, 128] on img at bounding box center [514, 130] width 4 height 4
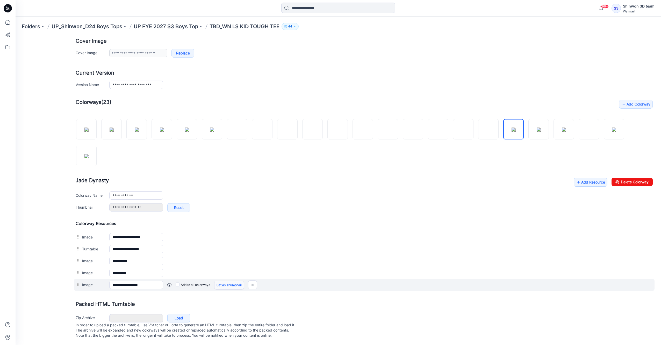
click at [225, 281] on link "Set as Thumbnail" at bounding box center [229, 285] width 30 height 9
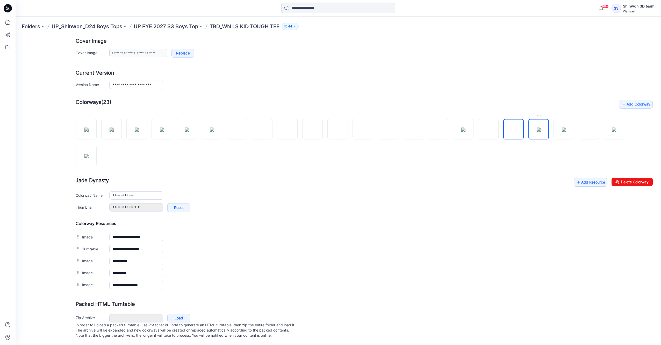
click at [541, 128] on img at bounding box center [539, 130] width 4 height 4
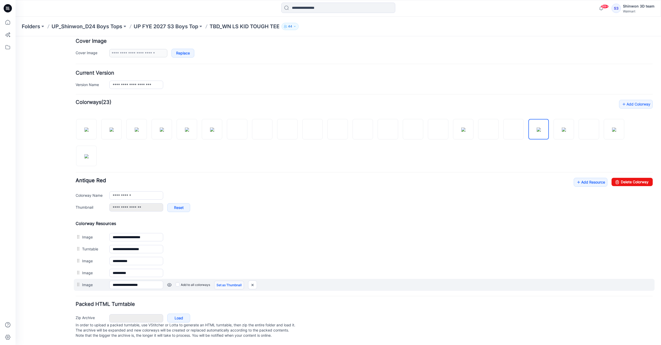
click at [220, 281] on link "Set as Thumbnail" at bounding box center [229, 285] width 30 height 9
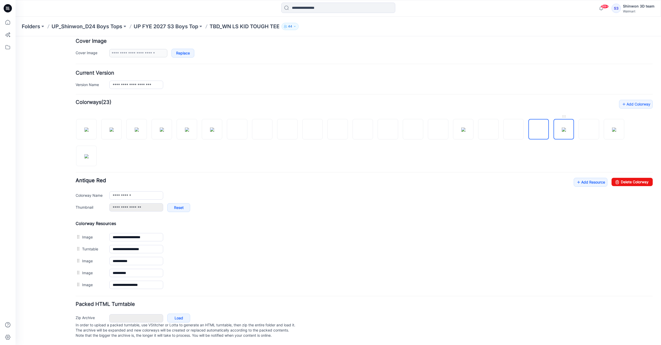
click at [562, 128] on img at bounding box center [564, 130] width 4 height 4
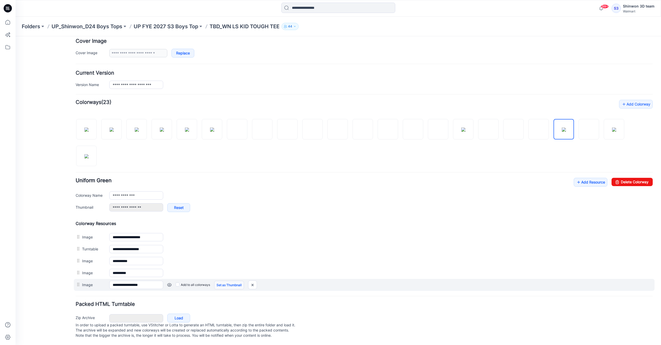
click at [224, 281] on link "Set as Thumbnail" at bounding box center [229, 285] width 30 height 9
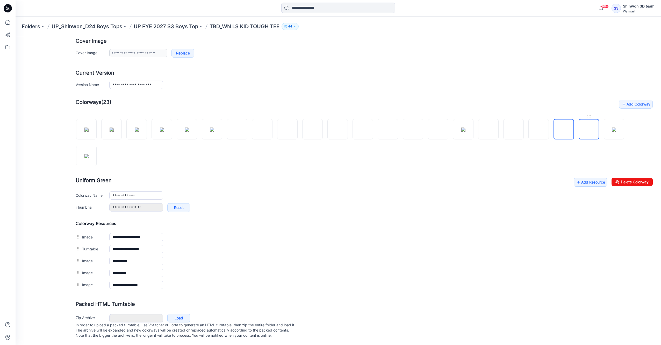
click at [589, 130] on img at bounding box center [589, 130] width 0 height 0
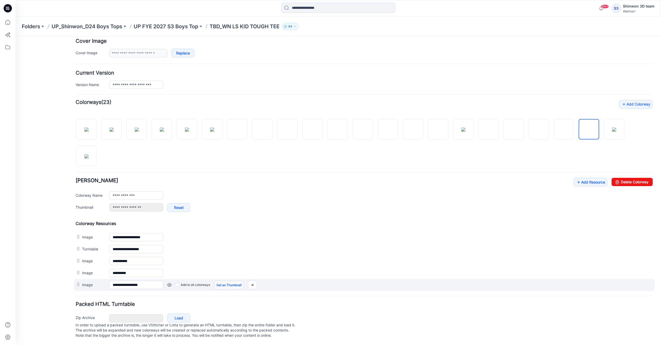
click at [225, 281] on link "Set as Thumbnail" at bounding box center [229, 285] width 30 height 9
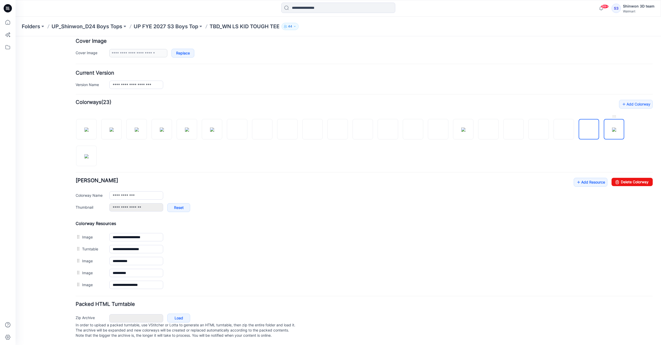
click at [612, 128] on img at bounding box center [614, 130] width 4 height 4
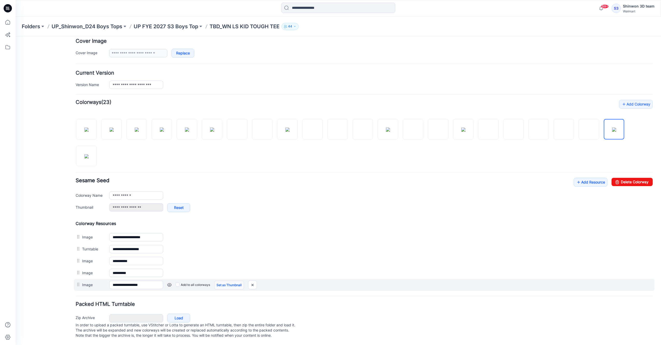
click at [220, 281] on link "Set as Thumbnail" at bounding box center [229, 285] width 30 height 9
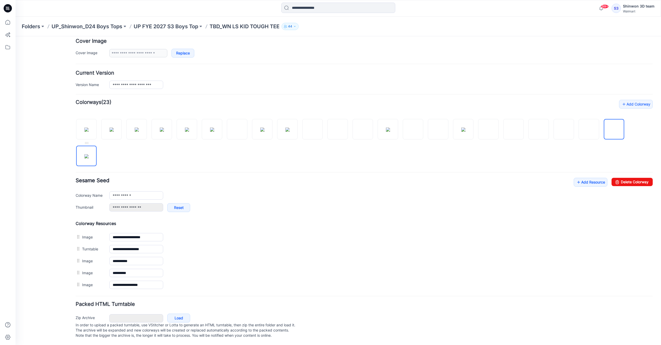
click at [89, 156] on img at bounding box center [86, 156] width 4 height 4
type input "**********"
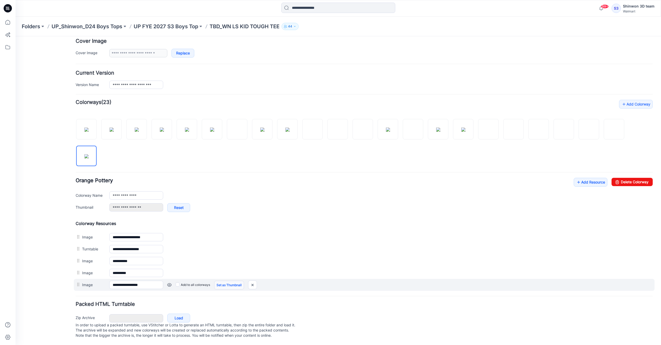
click at [236, 281] on link "Set as Thumbnail" at bounding box center [229, 285] width 30 height 9
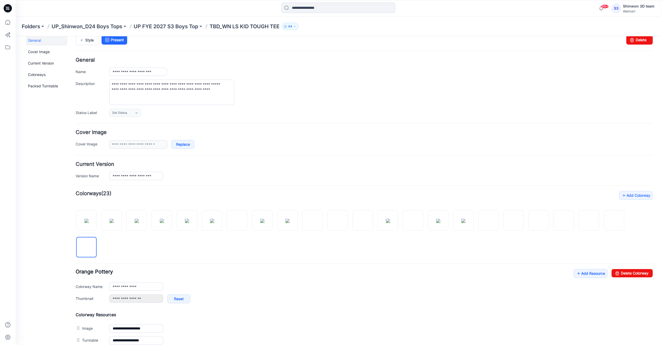
scroll to position [0, 0]
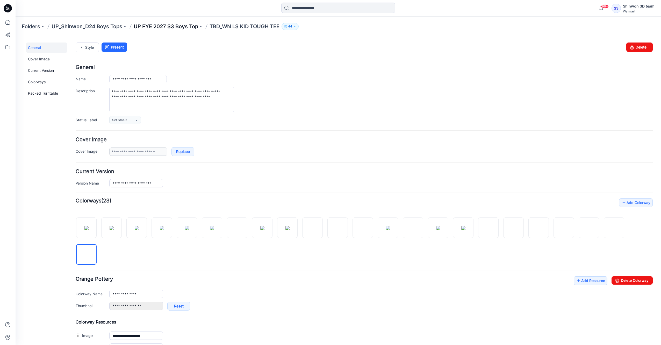
click at [190, 28] on p "UP FYE 2027 S3 Boys Top" at bounding box center [166, 26] width 65 height 7
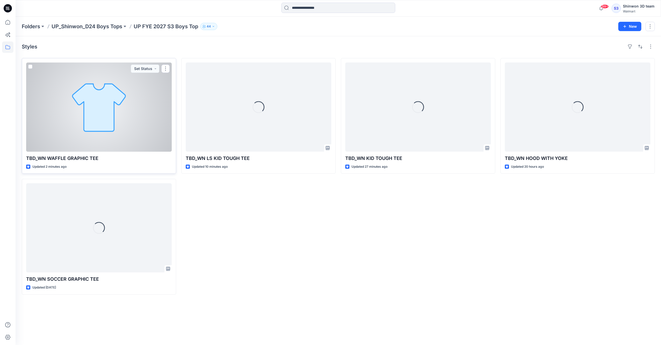
click at [80, 136] on div at bounding box center [99, 106] width 146 height 89
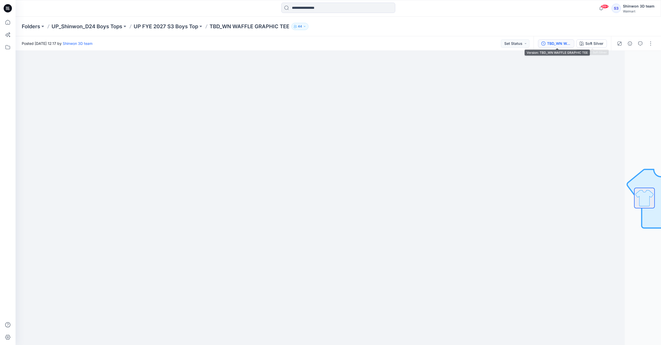
click at [571, 43] on div "TBD_WN WAFFLE GRAPHIC TEE" at bounding box center [559, 44] width 24 height 6
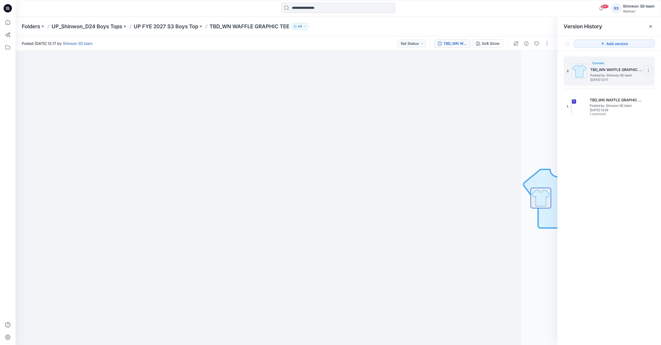
click at [649, 69] on icon at bounding box center [649, 70] width 4 height 4
click at [618, 103] on span "Delete Version" at bounding box center [613, 103] width 24 height 6
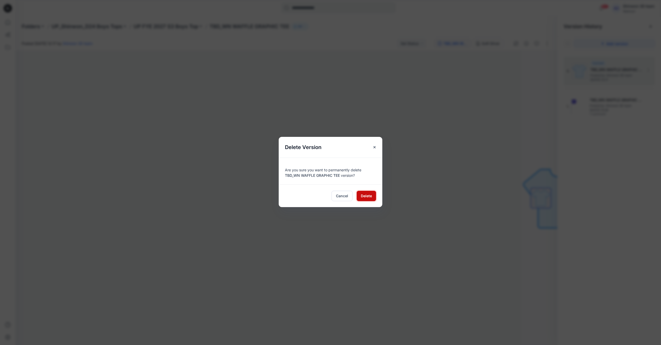
click at [369, 195] on span "Delete" at bounding box center [366, 195] width 11 height 5
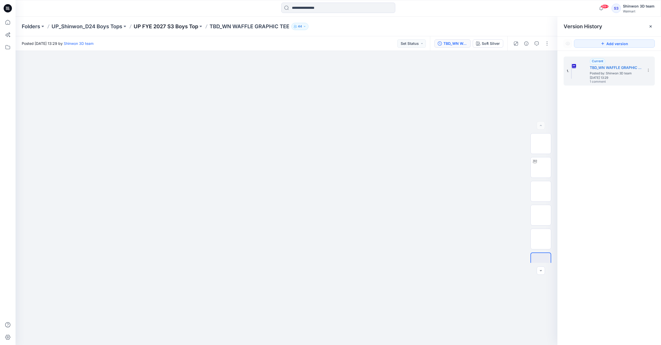
click at [180, 24] on p "UP FYE 2027 S3 Boys Top" at bounding box center [166, 26] width 65 height 7
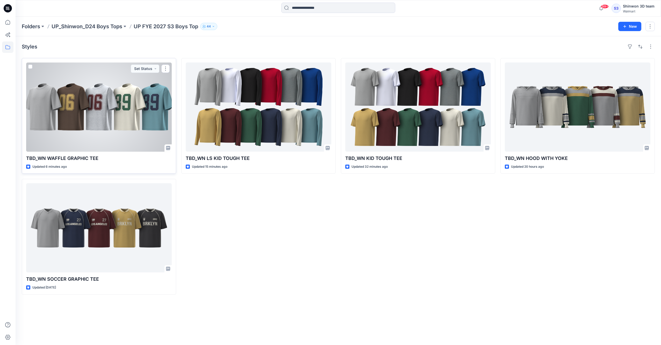
click at [95, 165] on div "Updated 6 minutes ago" at bounding box center [99, 166] width 146 height 5
click at [92, 87] on div at bounding box center [99, 106] width 146 height 89
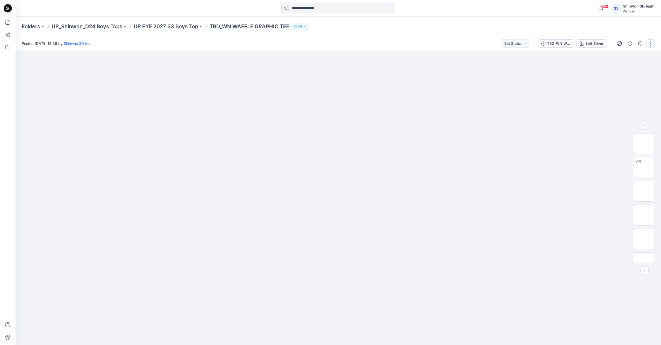
click at [649, 43] on button "button" at bounding box center [651, 43] width 8 height 8
click at [614, 69] on button "Edit" at bounding box center [629, 70] width 48 height 10
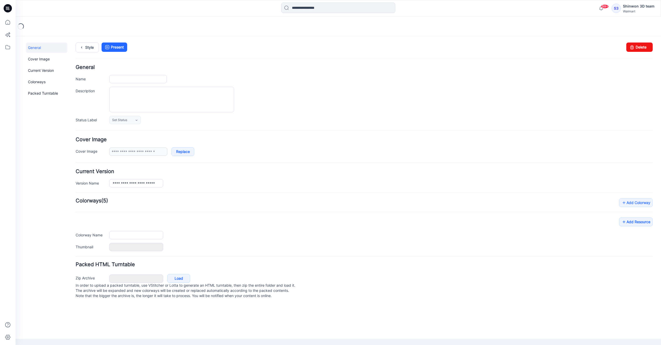
type input "**********"
type textarea "**********"
type input "**********"
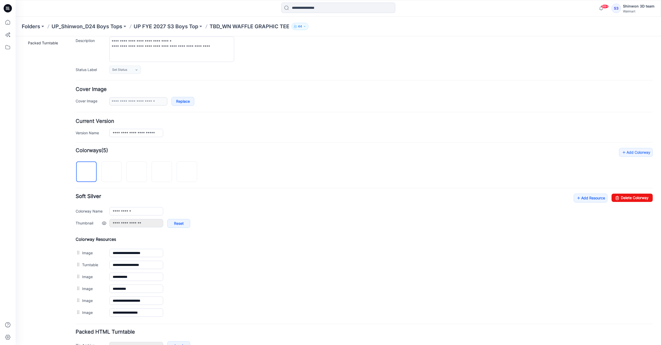
scroll to position [52, 0]
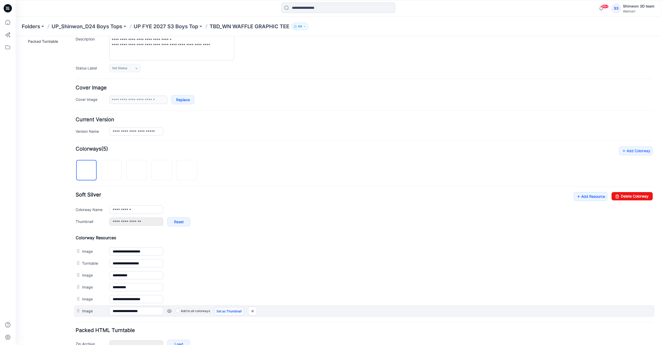
click at [223, 310] on link "Set as Thumbnail" at bounding box center [229, 311] width 30 height 9
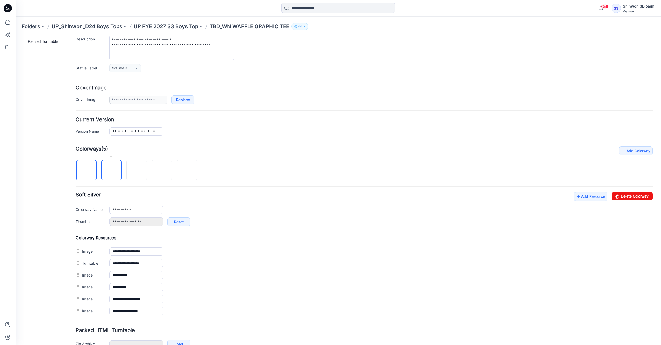
click at [112, 171] on img at bounding box center [112, 171] width 0 height 0
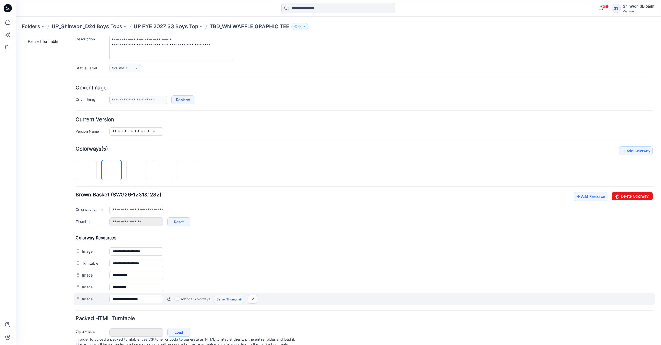
click at [226, 297] on link "Set as Thumbnail" at bounding box center [229, 299] width 30 height 9
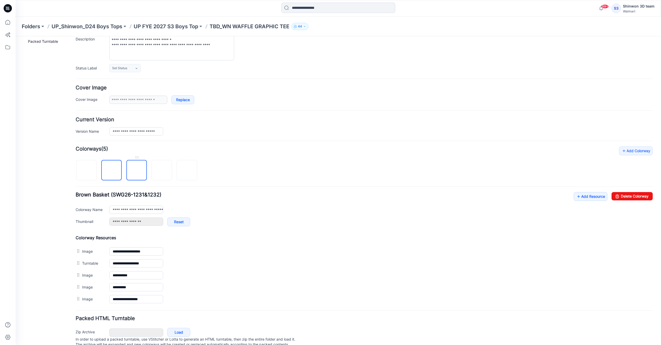
click at [137, 171] on img at bounding box center [137, 171] width 0 height 0
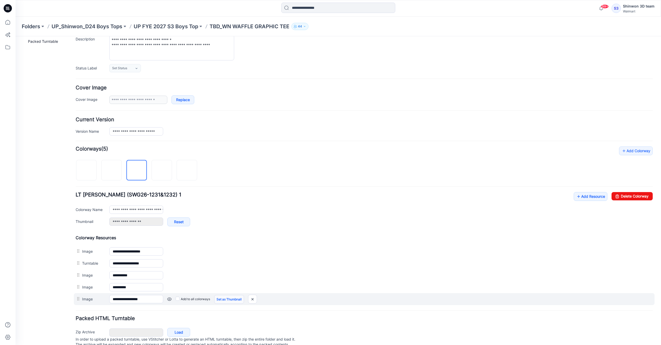
click at [229, 298] on link "Set as Thumbnail" at bounding box center [229, 299] width 30 height 9
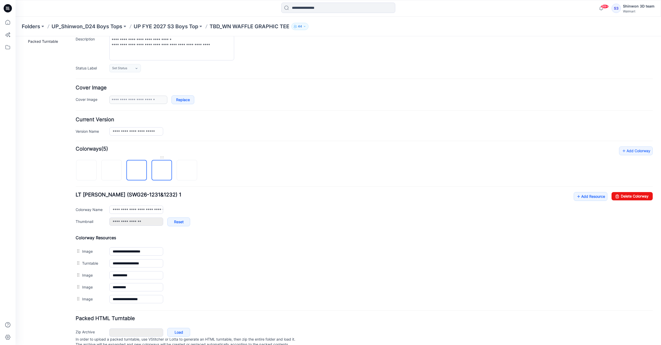
click at [162, 171] on img at bounding box center [162, 171] width 0 height 0
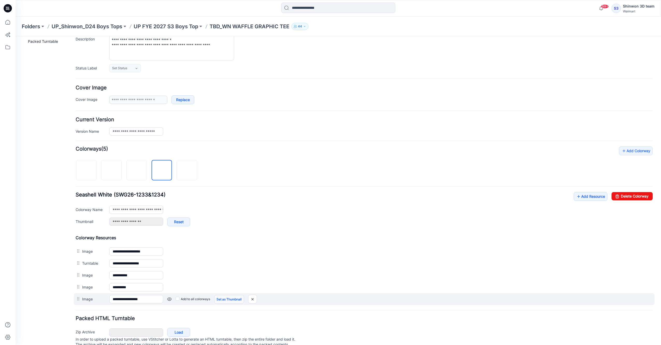
click at [232, 298] on link "Set as Thumbnail" at bounding box center [229, 299] width 30 height 9
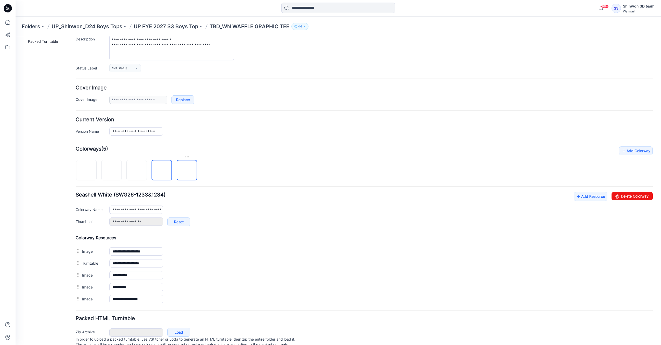
drag, startPoint x: 185, startPoint y: 167, endPoint x: 202, endPoint y: 177, distance: 20.0
click at [187, 171] on img at bounding box center [187, 171] width 0 height 0
type input "**********"
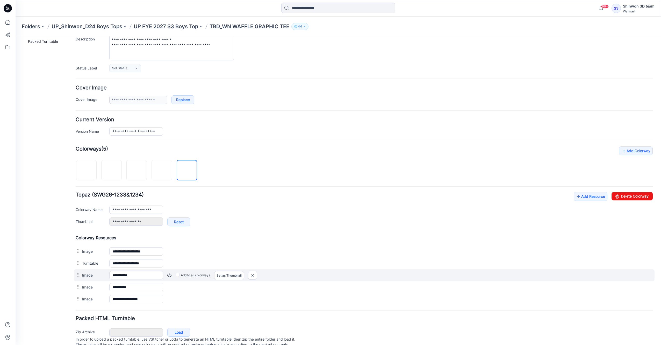
drag, startPoint x: 224, startPoint y: 298, endPoint x: 462, endPoint y: 270, distance: 239.1
click at [16, 36] on link "Set as Thumbnail" at bounding box center [16, 36] width 0 height 0
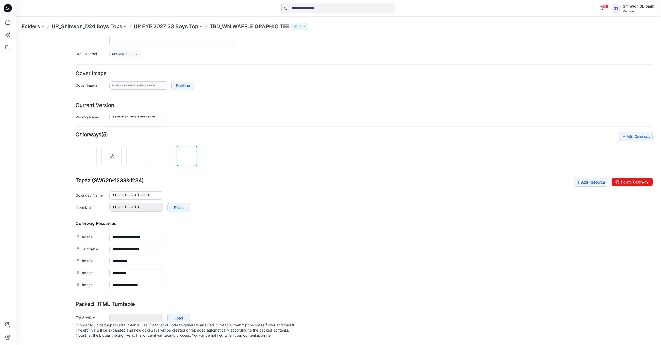
scroll to position [0, 0]
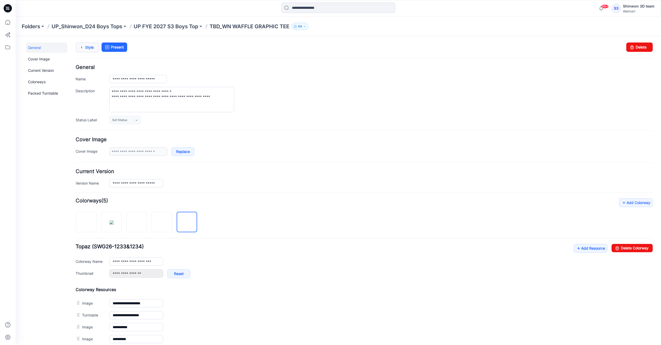
click at [88, 48] on link "Style" at bounding box center [87, 48] width 23 height 10
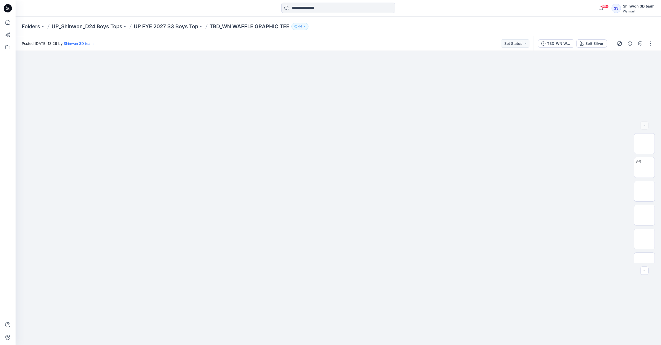
click at [626, 6] on div "Shinwon 3D team" at bounding box center [639, 6] width 32 height 6
click at [8, 9] on icon at bounding box center [7, 9] width 2 height 0
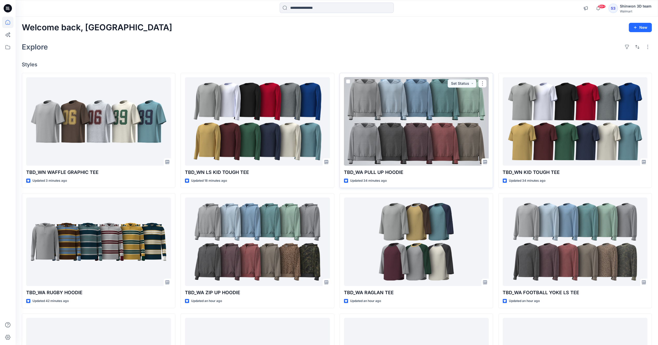
click at [409, 145] on div at bounding box center [416, 121] width 145 height 88
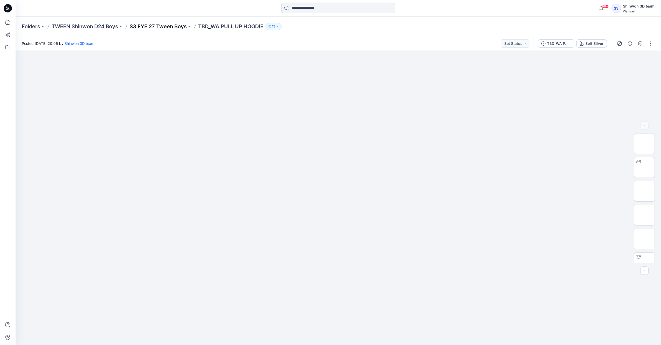
click at [180, 28] on p "S3 FYE 27 Tween Boys" at bounding box center [158, 26] width 57 height 7
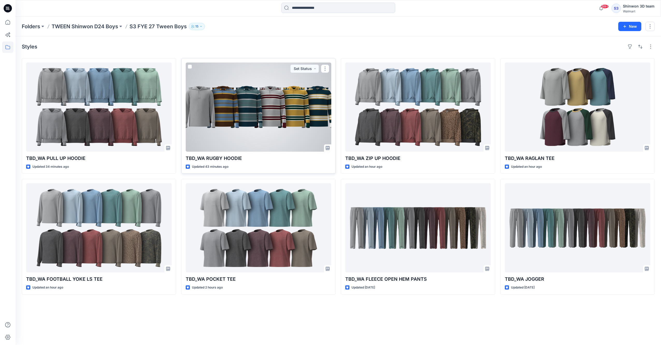
click at [257, 153] on div "TBD_WA RUGBY HOODIE Updated 43 minutes ago Set Status" at bounding box center [258, 116] width 154 height 116
click at [269, 138] on div at bounding box center [259, 106] width 146 height 89
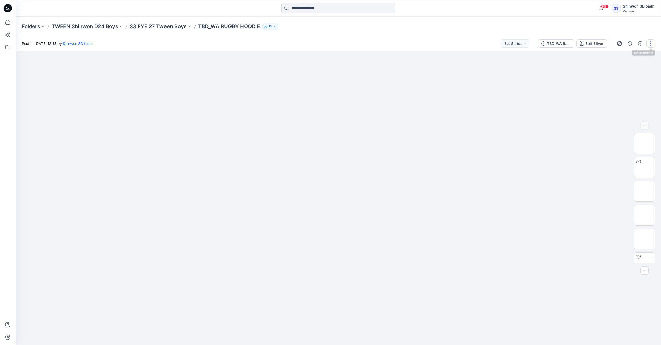
click at [651, 42] on button "button" at bounding box center [651, 43] width 8 height 8
click at [617, 69] on p "Edit" at bounding box center [618, 69] width 6 height 5
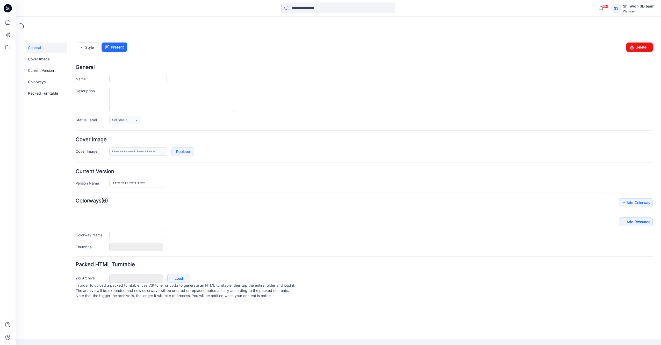
type input "**********"
type textarea "**********"
type input "**********"
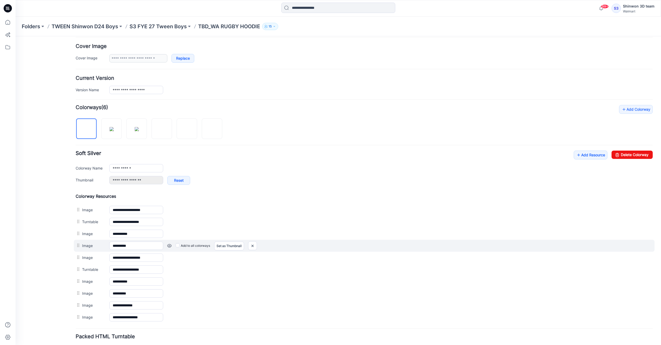
scroll to position [104, 0]
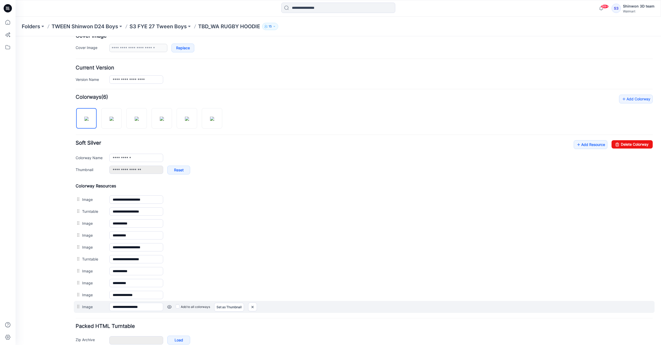
click at [170, 305] on link at bounding box center [169, 307] width 4 height 4
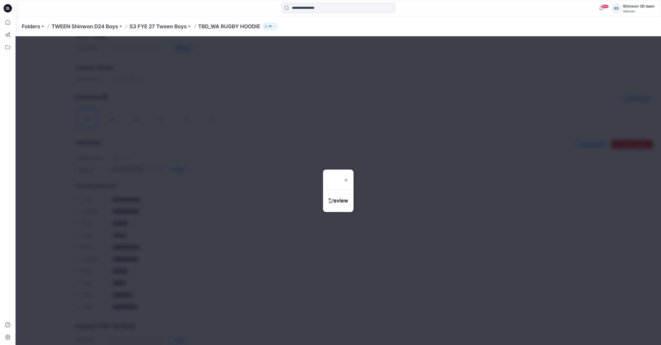
click at [348, 178] on img at bounding box center [346, 180] width 4 height 4
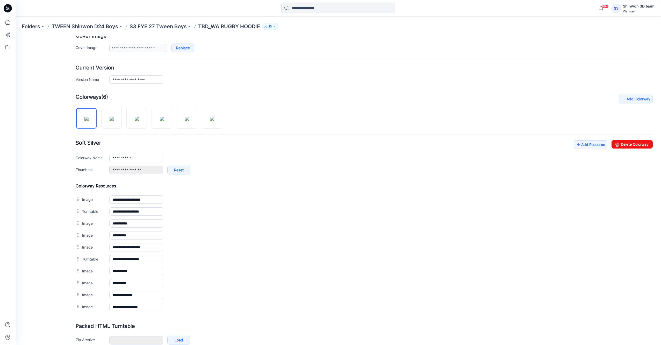
scroll to position [0, 0]
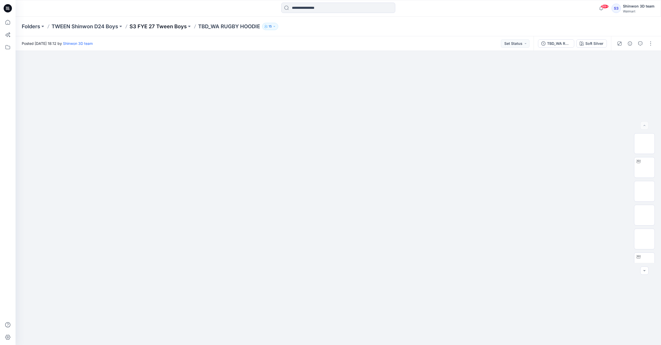
click at [171, 26] on p "S3 FYE 27 Tween Boys" at bounding box center [158, 26] width 57 height 7
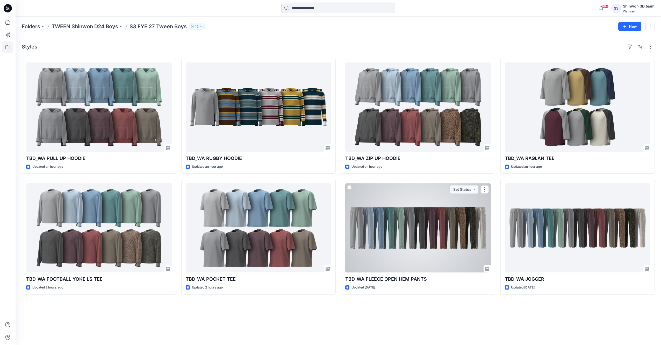
click at [415, 231] on div at bounding box center [418, 227] width 146 height 89
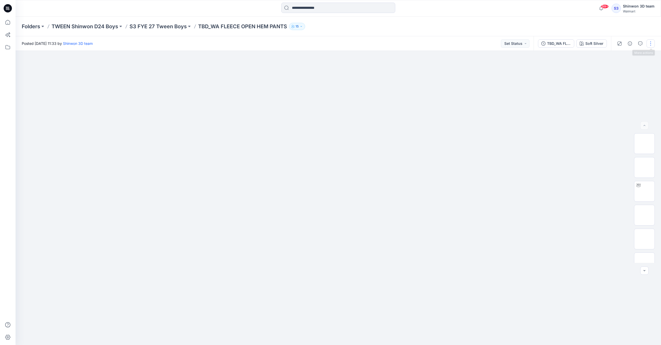
click at [655, 43] on button "button" at bounding box center [651, 43] width 8 height 8
click at [629, 71] on button "Edit" at bounding box center [629, 70] width 48 height 10
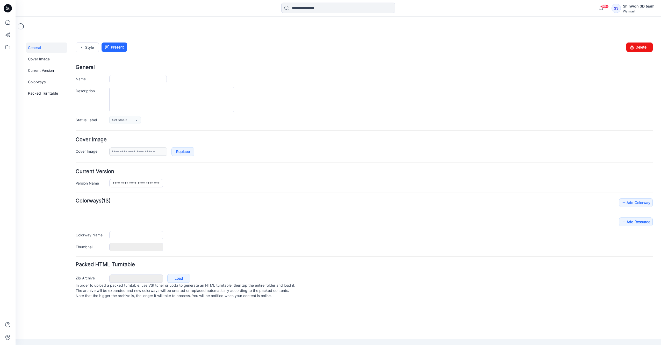
type input "**********"
type textarea "**********"
type input "**********"
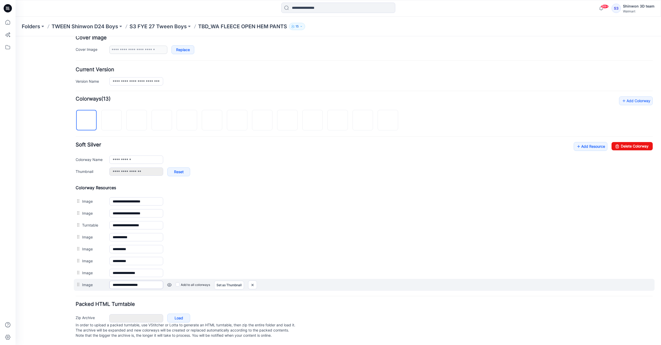
scroll to position [104, 0]
click at [231, 281] on link "Set as Thumbnail" at bounding box center [229, 285] width 30 height 9
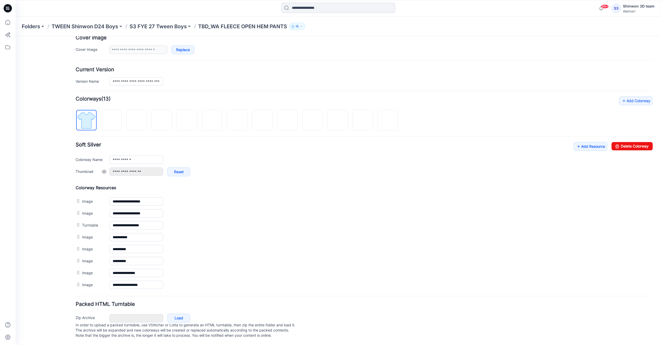
scroll to position [104, 0]
click at [112, 121] on img at bounding box center [112, 121] width 0 height 0
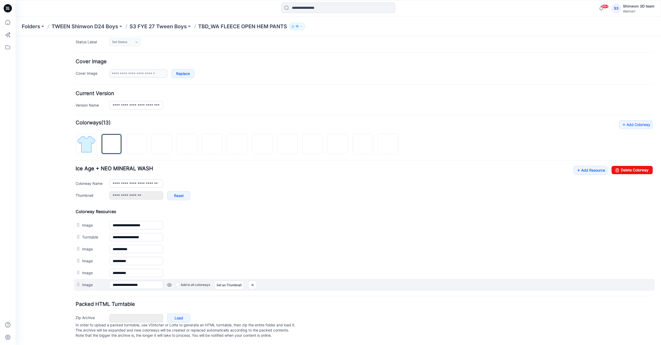
scroll to position [81, 0]
click at [223, 281] on link "Set as Thumbnail" at bounding box center [229, 285] width 30 height 9
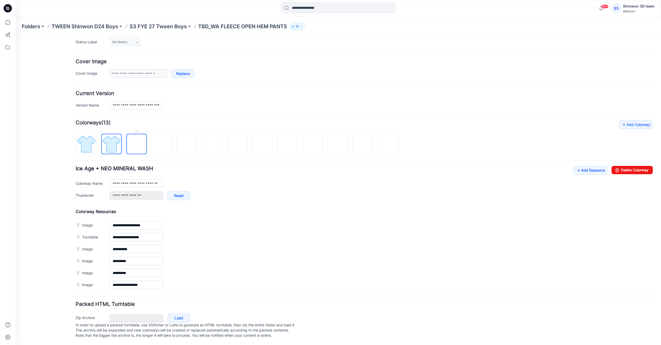
click at [137, 144] on img at bounding box center [137, 144] width 0 height 0
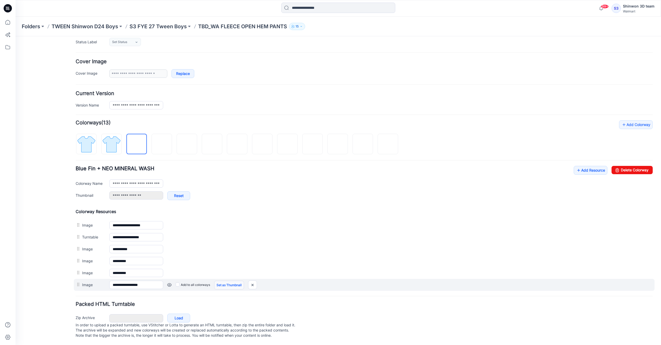
click at [223, 281] on link "Set as Thumbnail" at bounding box center [229, 285] width 30 height 9
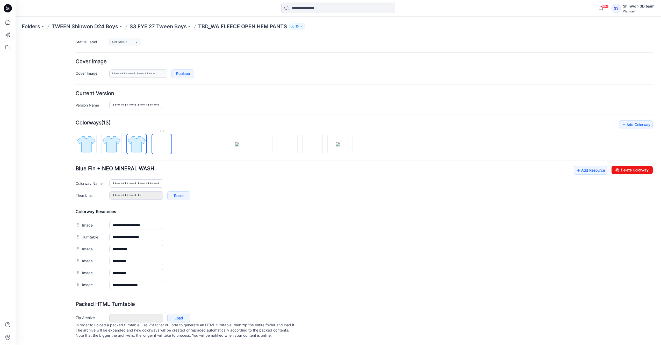
click at [162, 144] on img at bounding box center [162, 144] width 0 height 0
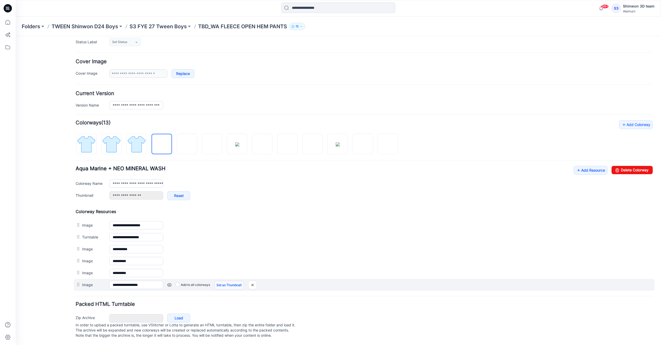
click at [222, 281] on link "Set as Thumbnail" at bounding box center [229, 285] width 30 height 9
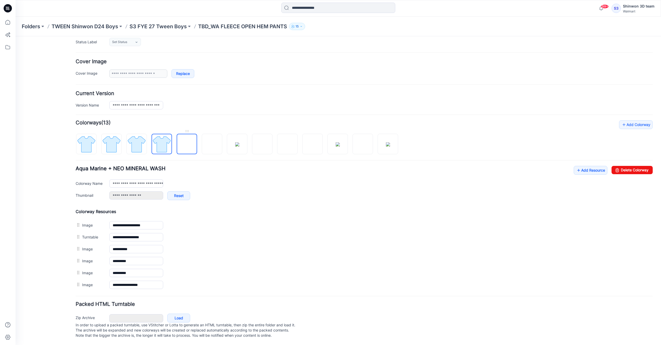
click at [187, 144] on img at bounding box center [187, 144] width 0 height 0
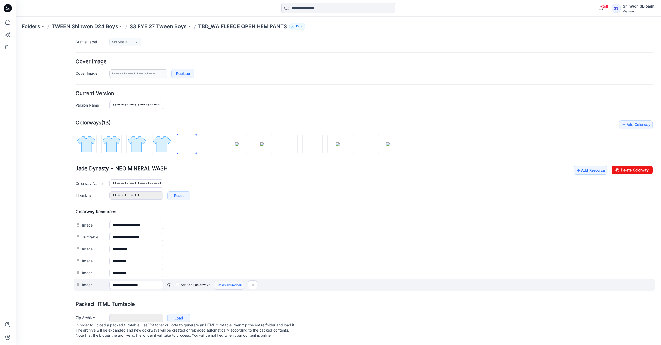
click at [222, 281] on link "Set as Thumbnail" at bounding box center [229, 285] width 30 height 9
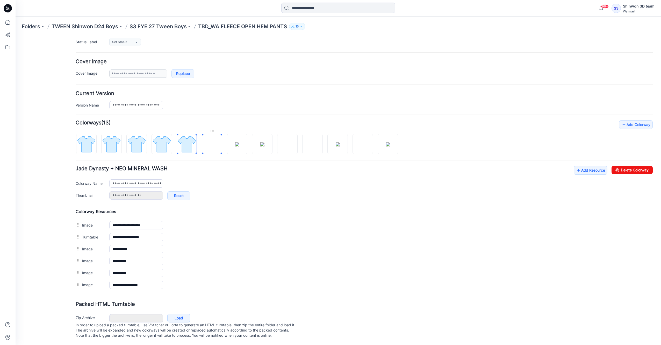
click at [212, 144] on img at bounding box center [212, 144] width 0 height 0
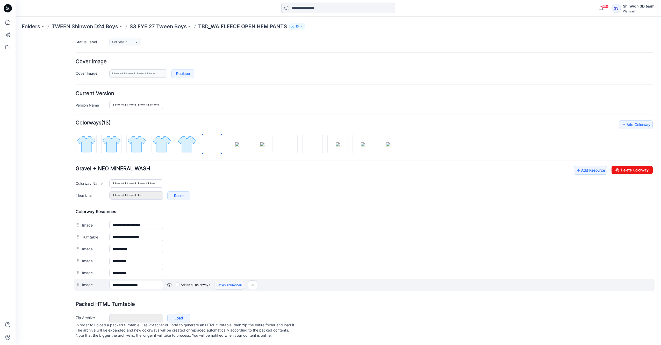
click at [229, 281] on link "Set as Thumbnail" at bounding box center [229, 285] width 30 height 9
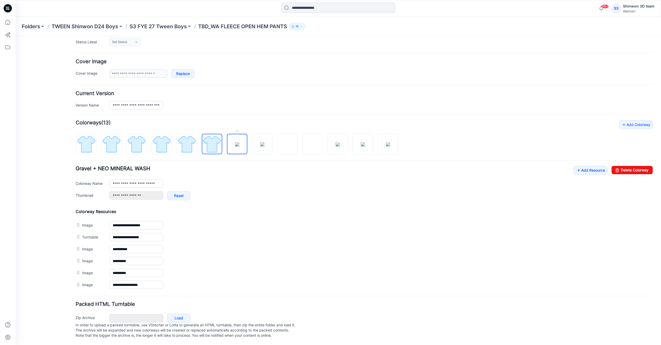
click at [235, 145] on img at bounding box center [237, 144] width 4 height 4
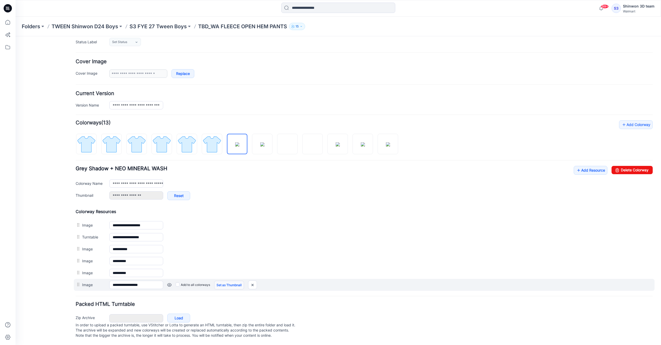
click at [231, 283] on link "Set as Thumbnail" at bounding box center [229, 285] width 30 height 9
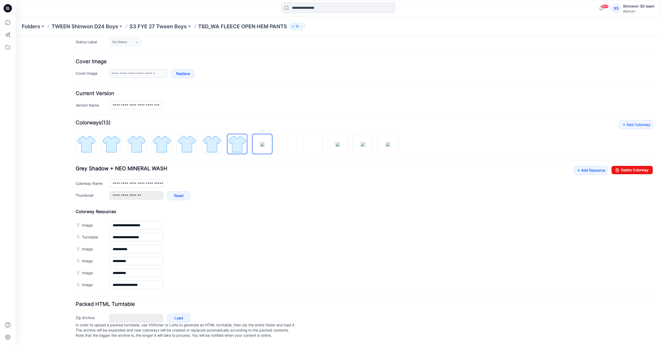
click at [265, 146] on img at bounding box center [262, 144] width 4 height 4
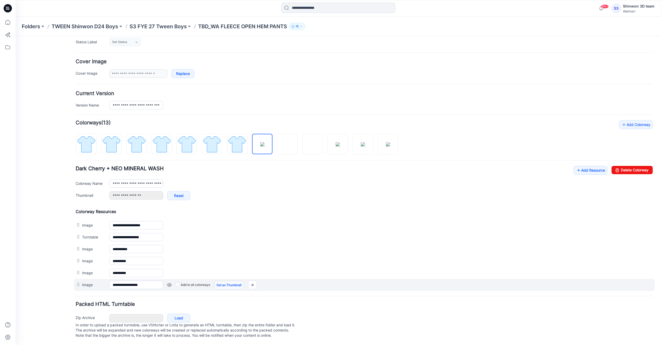
click at [235, 281] on link "Set as Thumbnail" at bounding box center [229, 285] width 30 height 9
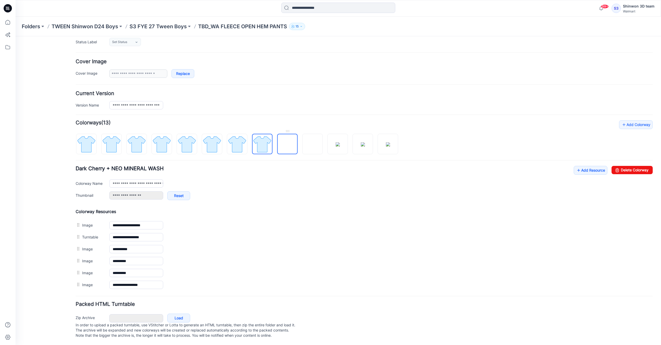
click at [288, 144] on img at bounding box center [288, 144] width 0 height 0
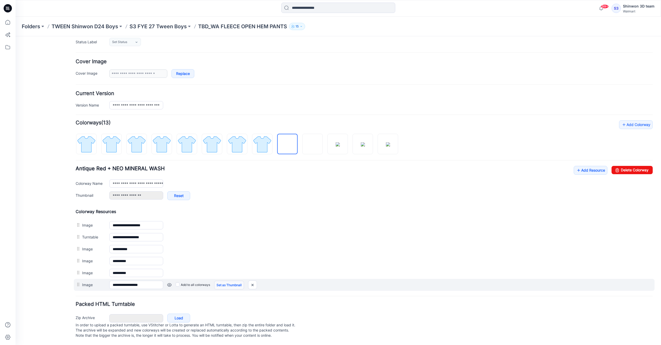
click at [227, 281] on link "Set as Thumbnail" at bounding box center [229, 285] width 30 height 9
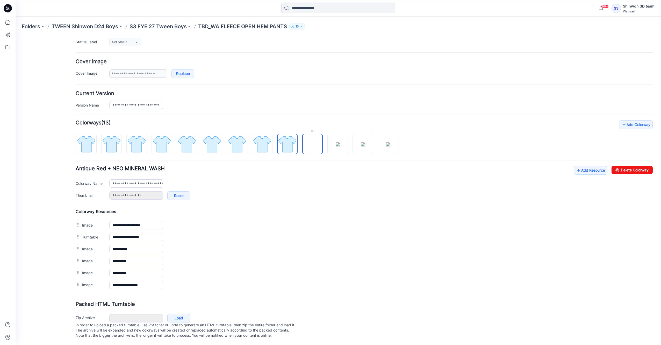
click at [313, 144] on img at bounding box center [313, 144] width 0 height 0
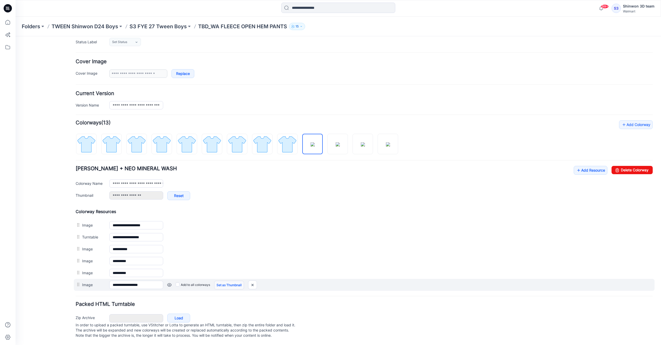
click at [235, 281] on link "Set as Thumbnail" at bounding box center [229, 285] width 30 height 9
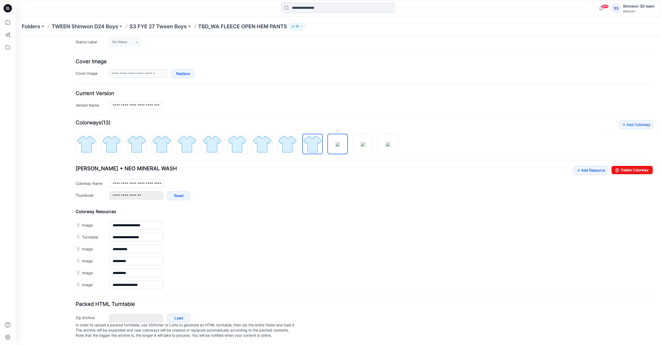
click at [337, 144] on img at bounding box center [338, 144] width 4 height 4
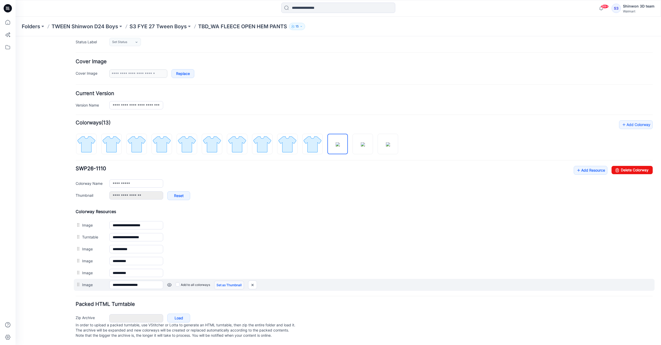
click at [221, 281] on link "Set as Thumbnail" at bounding box center [229, 285] width 30 height 9
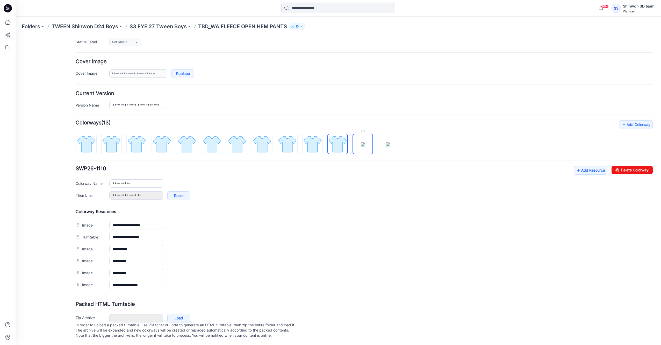
click at [365, 146] on img at bounding box center [363, 144] width 4 height 4
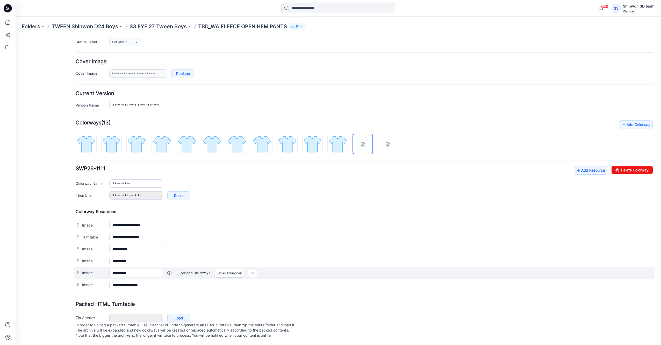
drag, startPoint x: 239, startPoint y: 278, endPoint x: 240, endPoint y: 272, distance: 6.3
click at [16, 36] on link "Set as Thumbnail" at bounding box center [16, 36] width 0 height 0
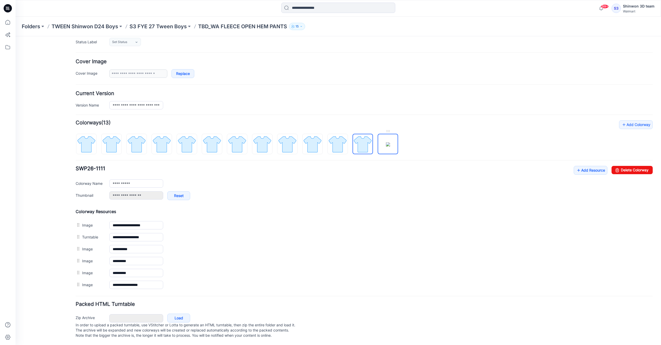
click at [386, 144] on img at bounding box center [388, 144] width 4 height 4
type input "**********"
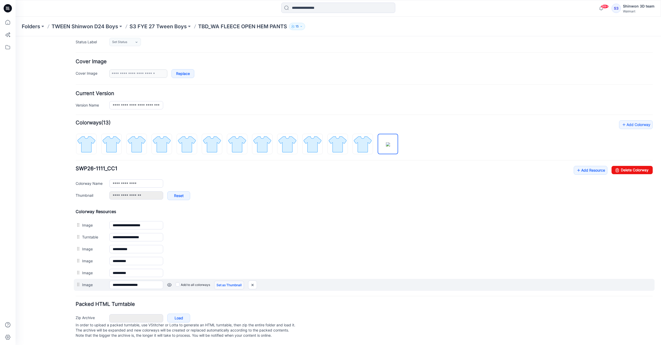
click at [232, 281] on link "Set as Thumbnail" at bounding box center [229, 285] width 30 height 9
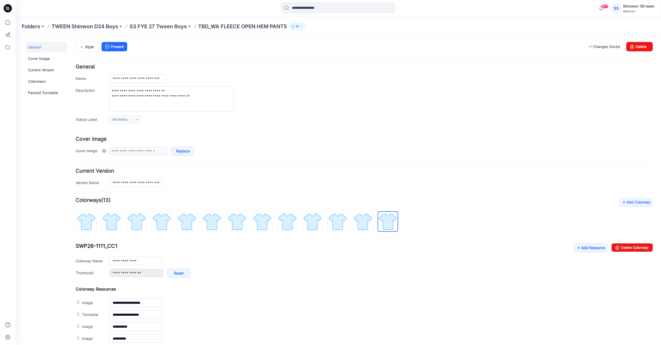
scroll to position [0, 0]
click at [89, 46] on link "Style" at bounding box center [87, 48] width 23 height 10
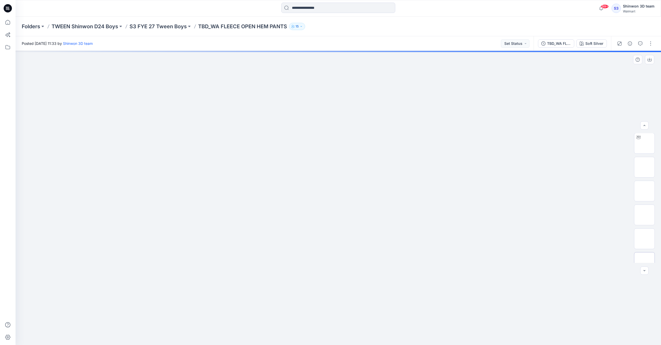
scroll to position [82, 0]
click at [174, 26] on p "S3 FYE 27 Tween Boys" at bounding box center [158, 26] width 57 height 7
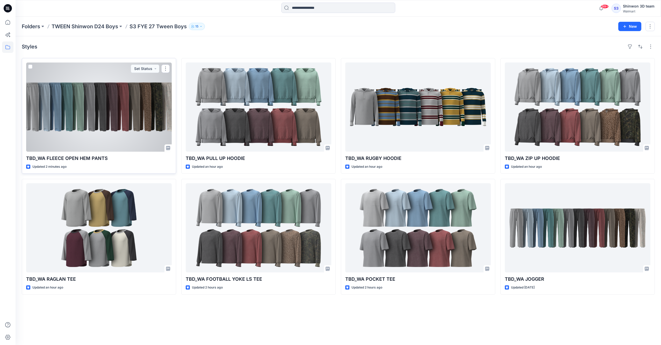
click at [124, 143] on div at bounding box center [99, 106] width 146 height 89
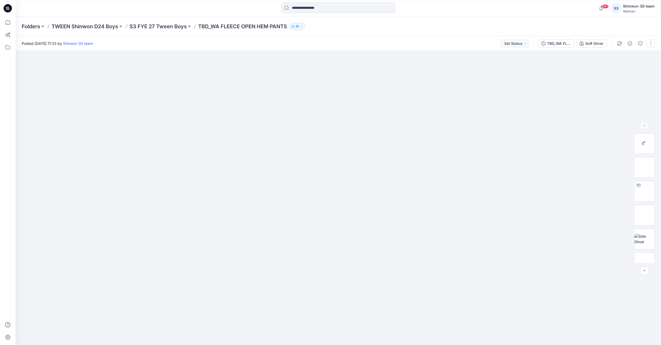
click at [652, 41] on button "button" at bounding box center [651, 43] width 8 height 8
click at [614, 71] on button "Edit" at bounding box center [629, 70] width 48 height 10
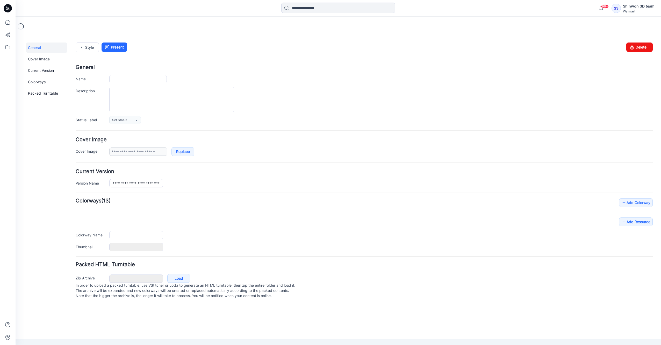
type input "**********"
type textarea "**********"
type input "**********"
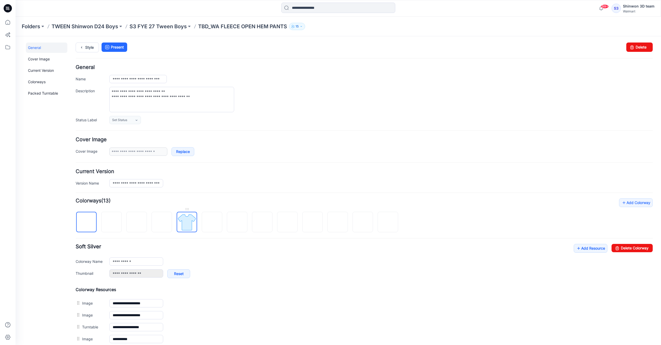
click at [190, 222] on img at bounding box center [186, 222] width 19 height 19
type input "**********"
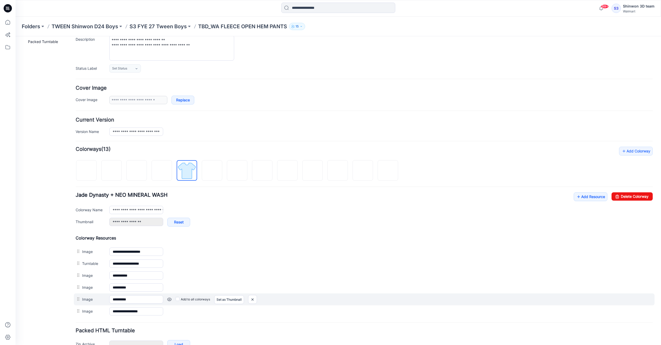
scroll to position [81, 0]
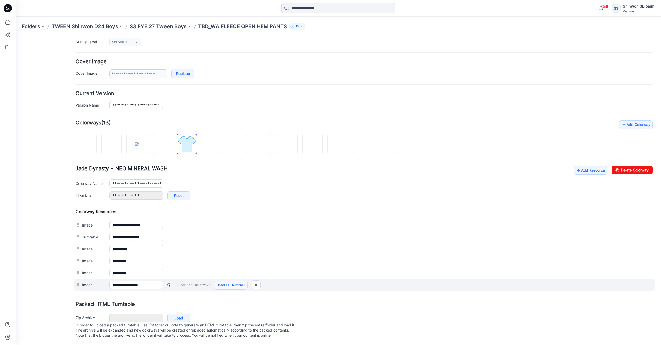
click at [228, 281] on link "Unset as Thumbnail" at bounding box center [230, 285] width 33 height 9
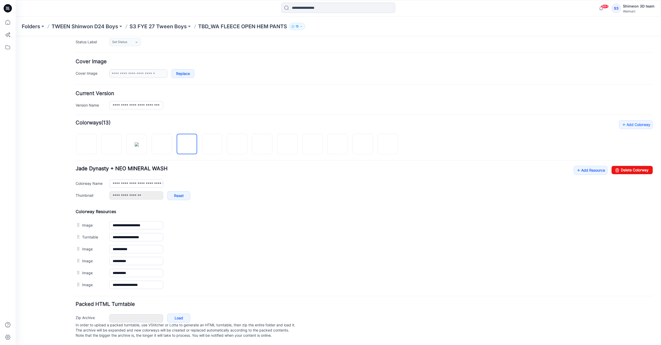
click at [16, 36] on link "Set as Thumbnail" at bounding box center [16, 36] width 0 height 0
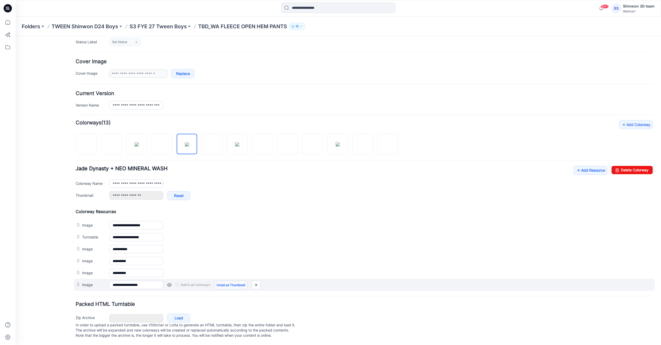
click at [234, 283] on link "Unset as Thumbnail" at bounding box center [230, 285] width 33 height 9
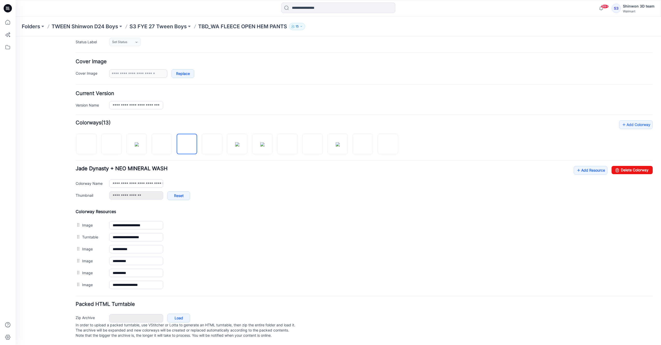
click at [16, 36] on link "Set as Thumbnail" at bounding box center [16, 36] width 0 height 0
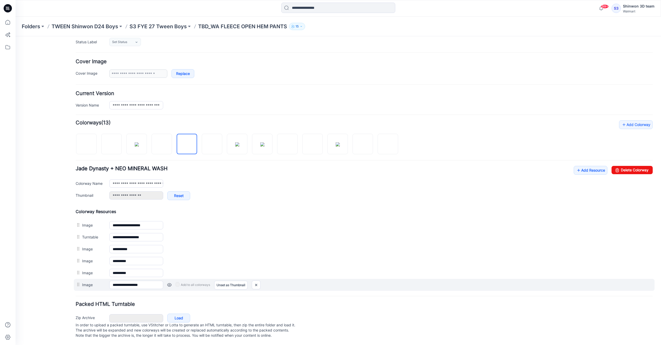
click at [168, 283] on link at bounding box center [169, 285] width 4 height 4
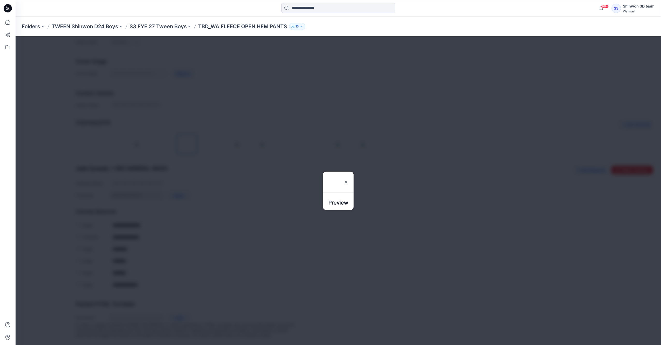
click at [348, 172] on h3 "Preview" at bounding box center [339, 182] width 20 height 21
click at [348, 180] on img at bounding box center [346, 182] width 4 height 4
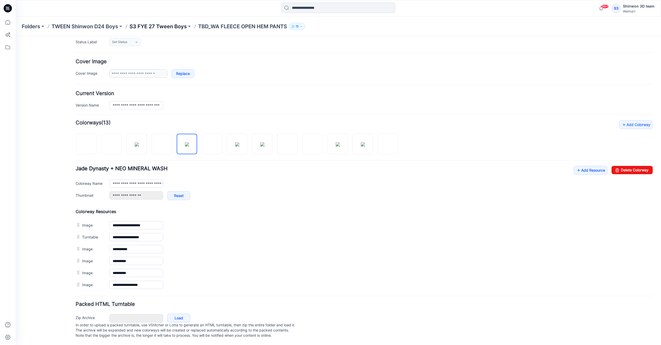
click at [150, 28] on p "S3 FYE 27 Tween Boys" at bounding box center [158, 26] width 57 height 7
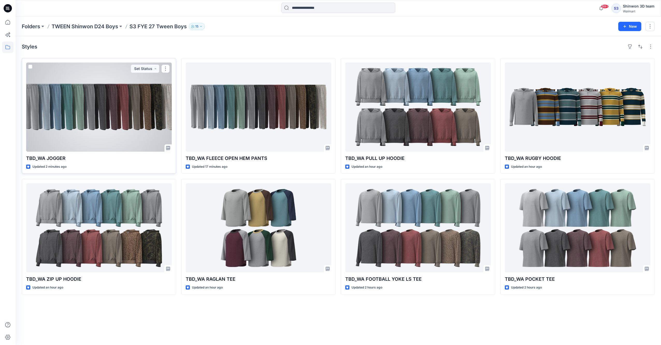
click at [83, 101] on div at bounding box center [99, 106] width 146 height 89
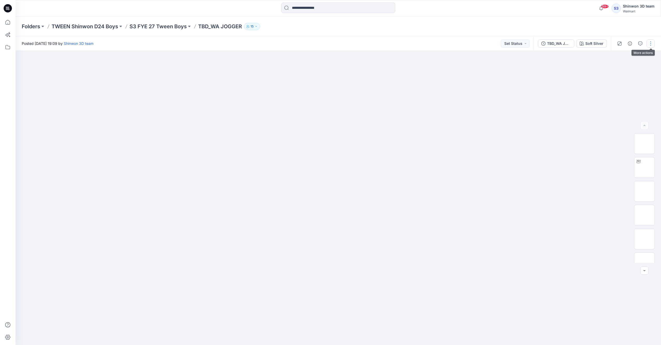
click at [651, 42] on button "button" at bounding box center [651, 43] width 8 height 8
click at [625, 67] on button "Edit" at bounding box center [629, 70] width 48 height 10
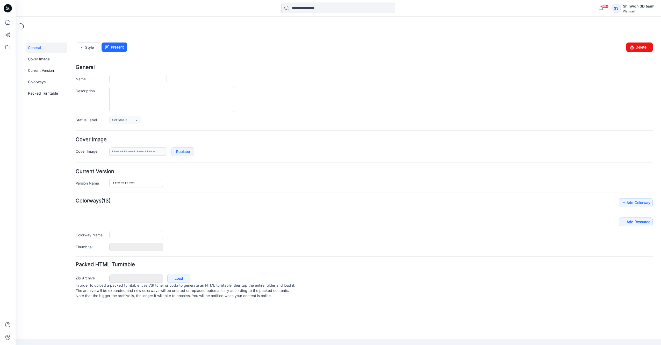
type input "**********"
type textarea "**********"
type input "**********"
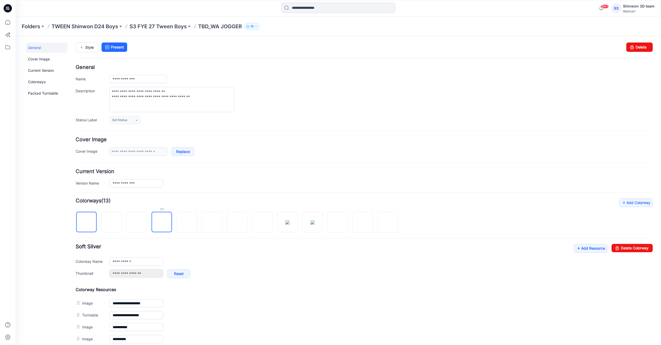
scroll to position [93, 0]
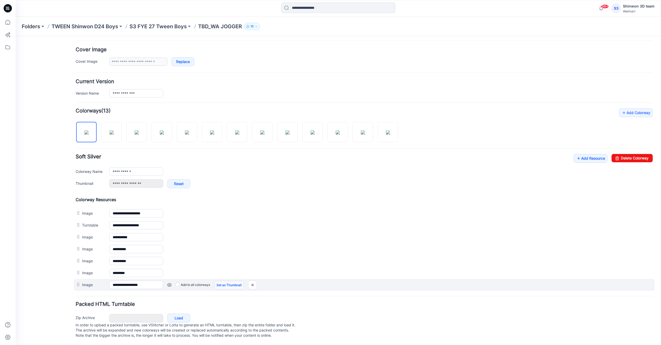
click at [225, 281] on link "Set as Thumbnail" at bounding box center [229, 285] width 30 height 9
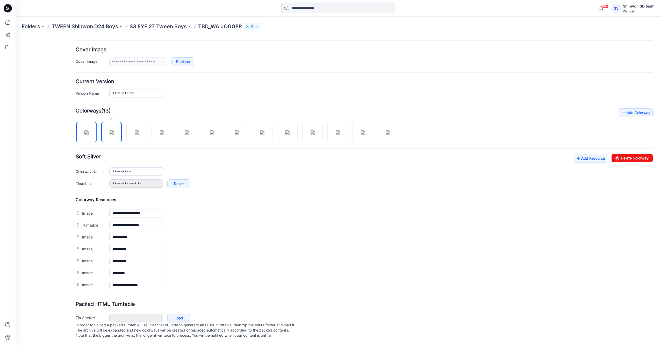
click at [110, 130] on img at bounding box center [112, 132] width 4 height 4
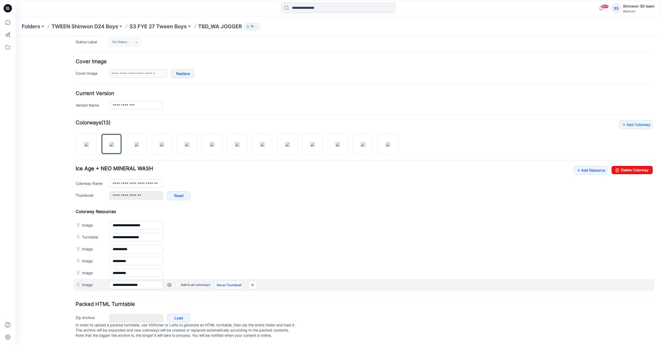
scroll to position [81, 0]
click at [230, 281] on link "Set as Thumbnail" at bounding box center [229, 285] width 30 height 9
click at [231, 281] on link "Unset as Thumbnail" at bounding box center [230, 285] width 33 height 9
click at [223, 281] on link "Set as Thumbnail" at bounding box center [229, 285] width 30 height 9
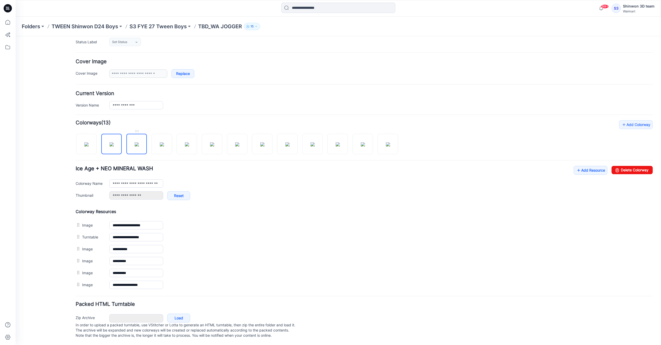
click at [139, 145] on img at bounding box center [137, 144] width 4 height 4
click at [162, 142] on img at bounding box center [162, 144] width 4 height 4
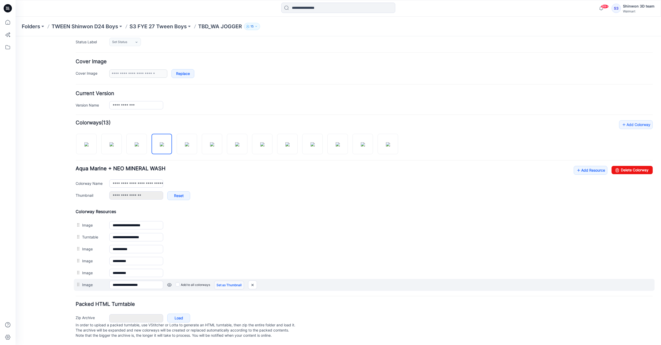
click at [218, 281] on link "Set as Thumbnail" at bounding box center [229, 285] width 30 height 9
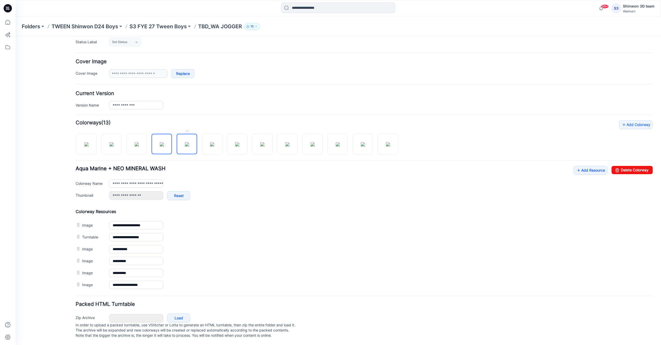
click at [189, 142] on img at bounding box center [187, 144] width 4 height 4
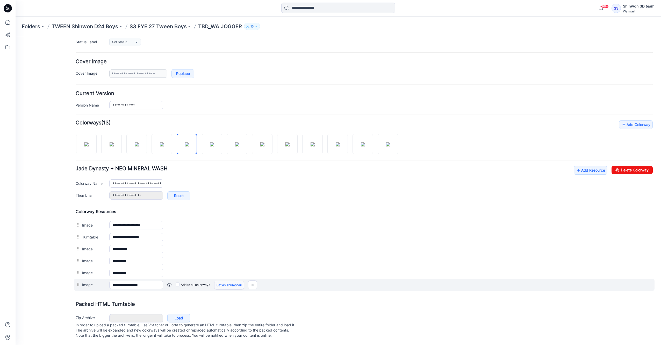
click at [225, 281] on link "Set as Thumbnail" at bounding box center [229, 285] width 30 height 9
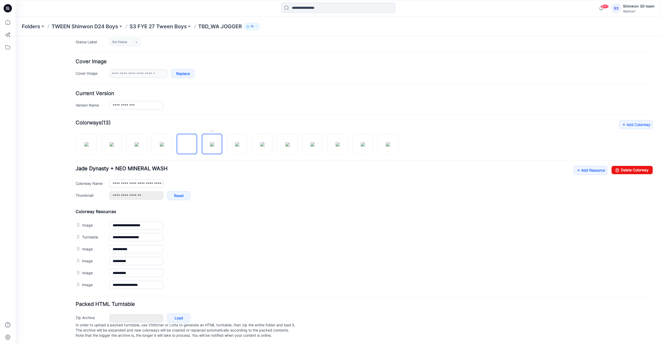
click at [210, 146] on img at bounding box center [212, 144] width 4 height 4
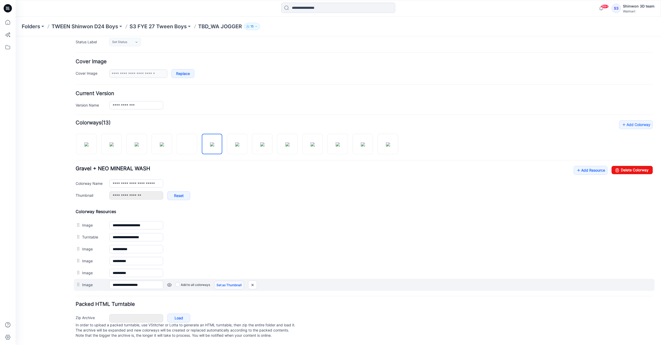
click at [222, 281] on link "Set as Thumbnail" at bounding box center [229, 285] width 30 height 9
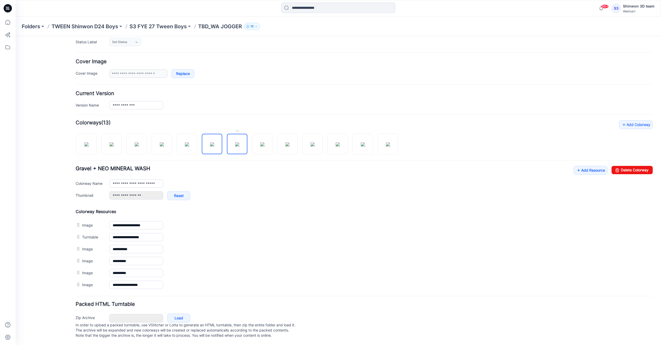
click at [238, 146] on img at bounding box center [237, 144] width 4 height 4
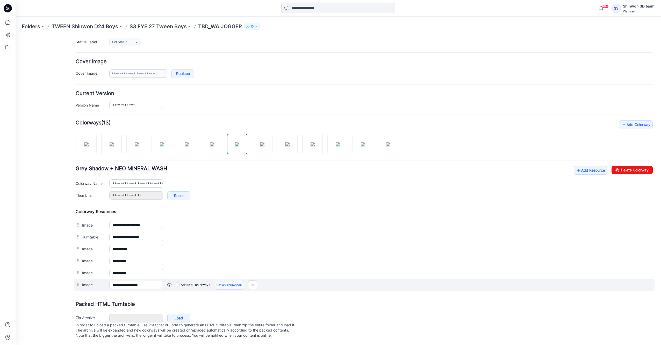
click at [220, 281] on link "Set as Thumbnail" at bounding box center [229, 285] width 30 height 9
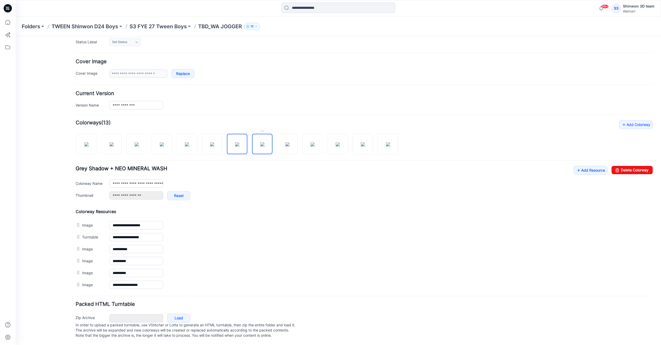
click at [262, 142] on img at bounding box center [262, 144] width 4 height 4
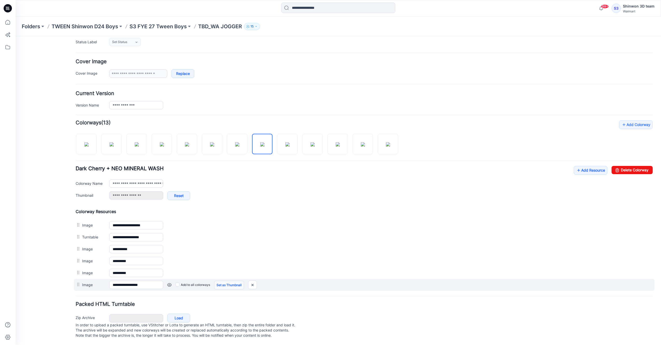
click at [222, 281] on link "Set as Thumbnail" at bounding box center [229, 285] width 30 height 9
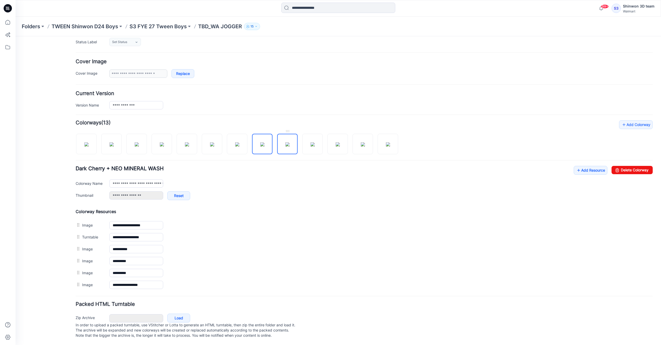
click at [290, 142] on img at bounding box center [288, 144] width 4 height 4
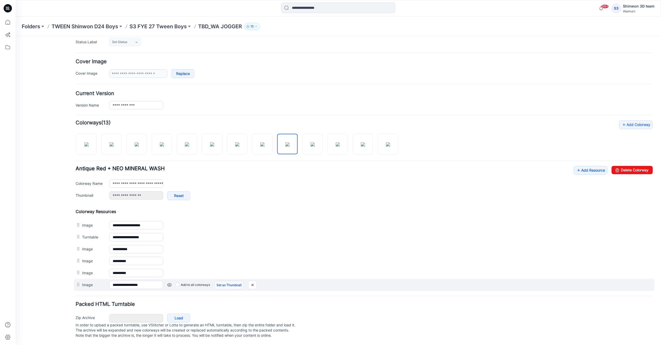
click at [230, 281] on link "Set as Thumbnail" at bounding box center [229, 285] width 30 height 9
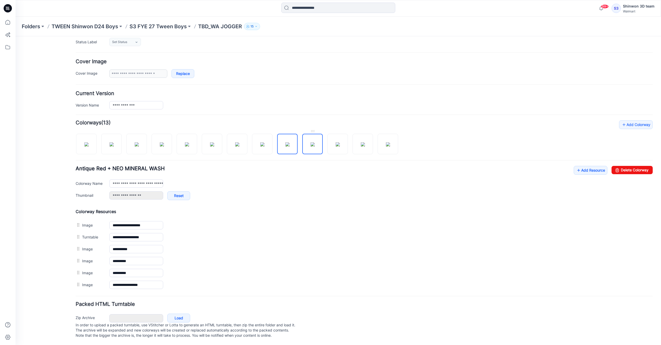
click at [315, 142] on img at bounding box center [313, 144] width 4 height 4
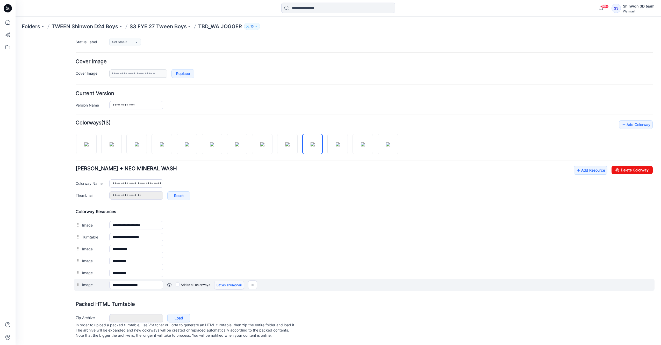
click at [221, 281] on link "Set as Thumbnail" at bounding box center [229, 285] width 30 height 9
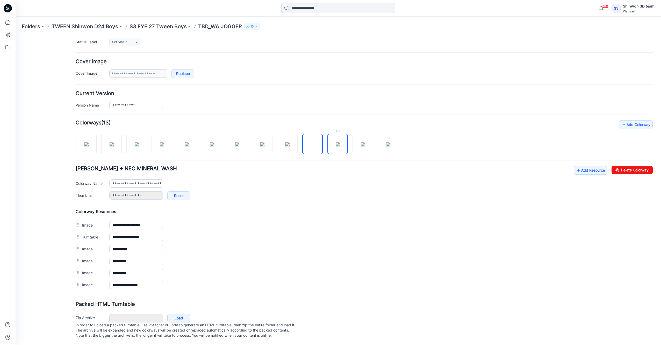
click at [336, 142] on img at bounding box center [338, 144] width 4 height 4
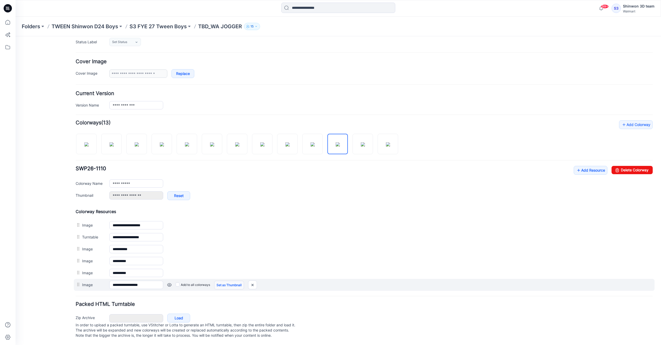
click at [224, 281] on link "Set as Thumbnail" at bounding box center [229, 285] width 30 height 9
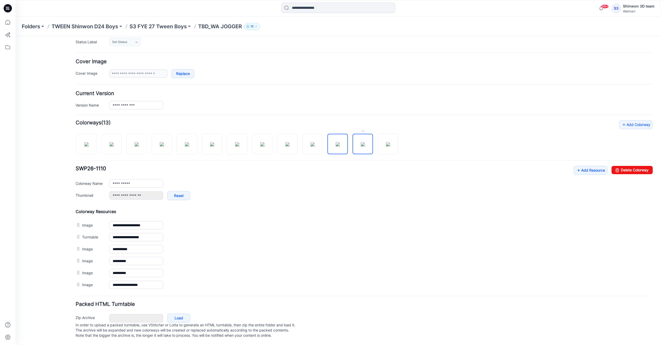
click at [364, 142] on img at bounding box center [363, 144] width 4 height 4
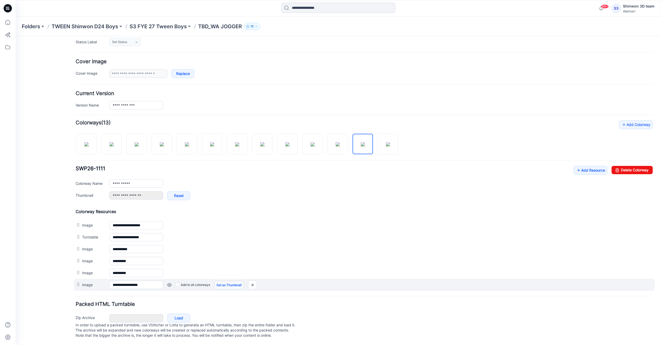
click at [218, 281] on link "Set as Thumbnail" at bounding box center [229, 285] width 30 height 9
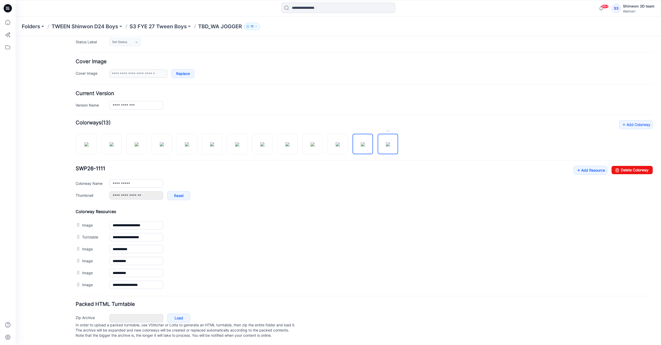
click at [390, 142] on img at bounding box center [388, 144] width 4 height 4
type input "**********"
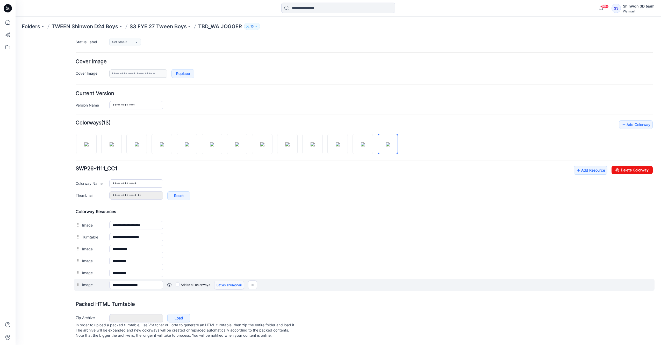
click at [221, 281] on link "Set as Thumbnail" at bounding box center [229, 285] width 30 height 9
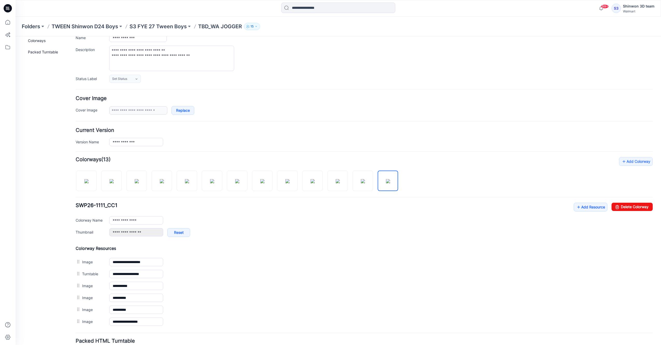
scroll to position [0, 0]
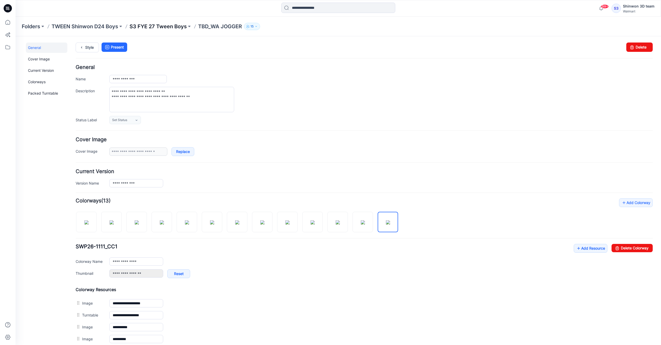
click at [149, 24] on p "S3 FYE 27 Tween Boys" at bounding box center [158, 26] width 57 height 7
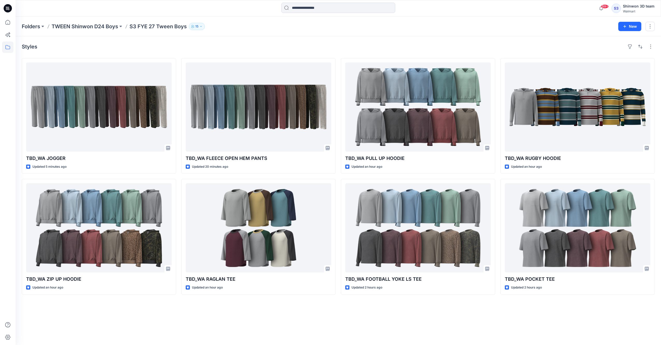
click at [272, 338] on div "Styles TBD_WA JOGGER Updated 5 minutes ago TBD_WA ZIP UP HOODIE Updated an hour…" at bounding box center [339, 190] width 646 height 309
click at [147, 317] on div "Styles TBD_WA JOGGER Updated 7 minutes ago TBD_WA ZIP UP HOODIE Updated an hour…" at bounding box center [339, 190] width 646 height 309
